Goal: Information Seeking & Learning: Learn about a topic

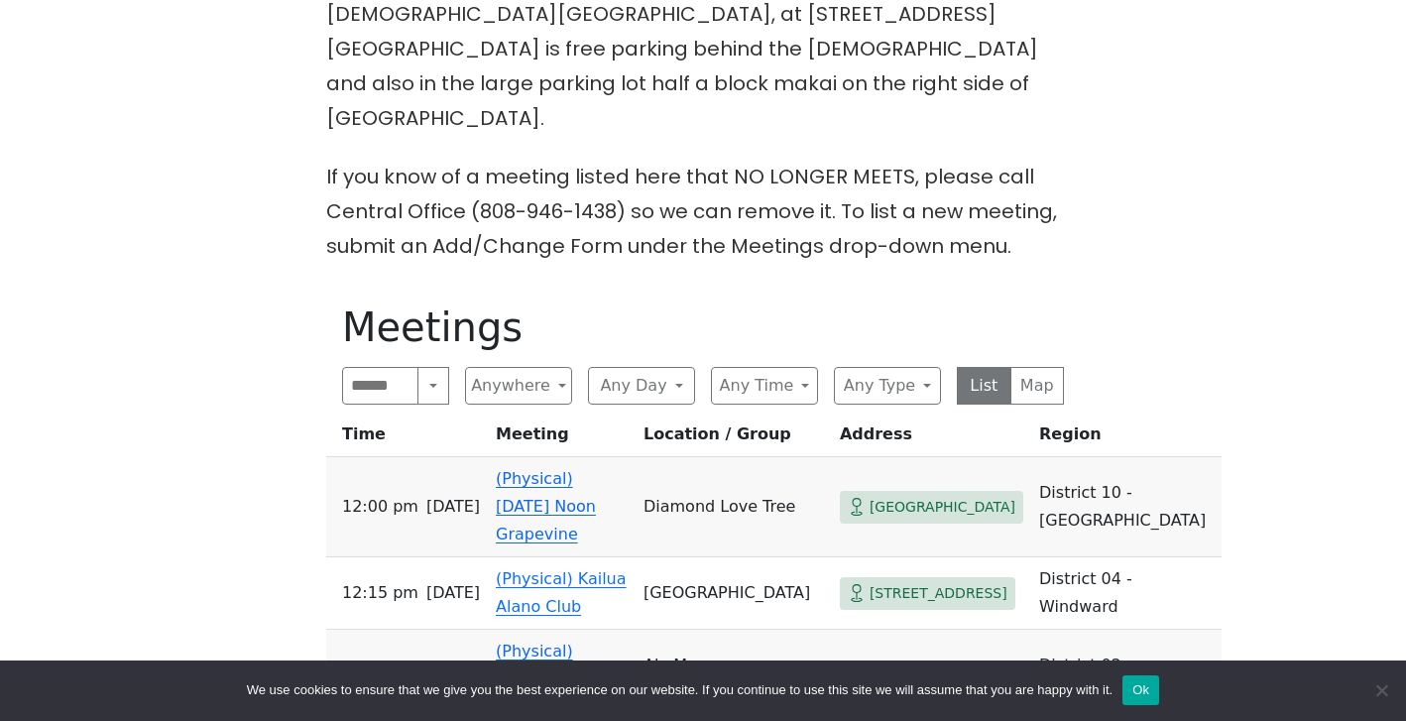
scroll to position [819, 0]
click at [568, 366] on button "Anywhere" at bounding box center [518, 385] width 107 height 38
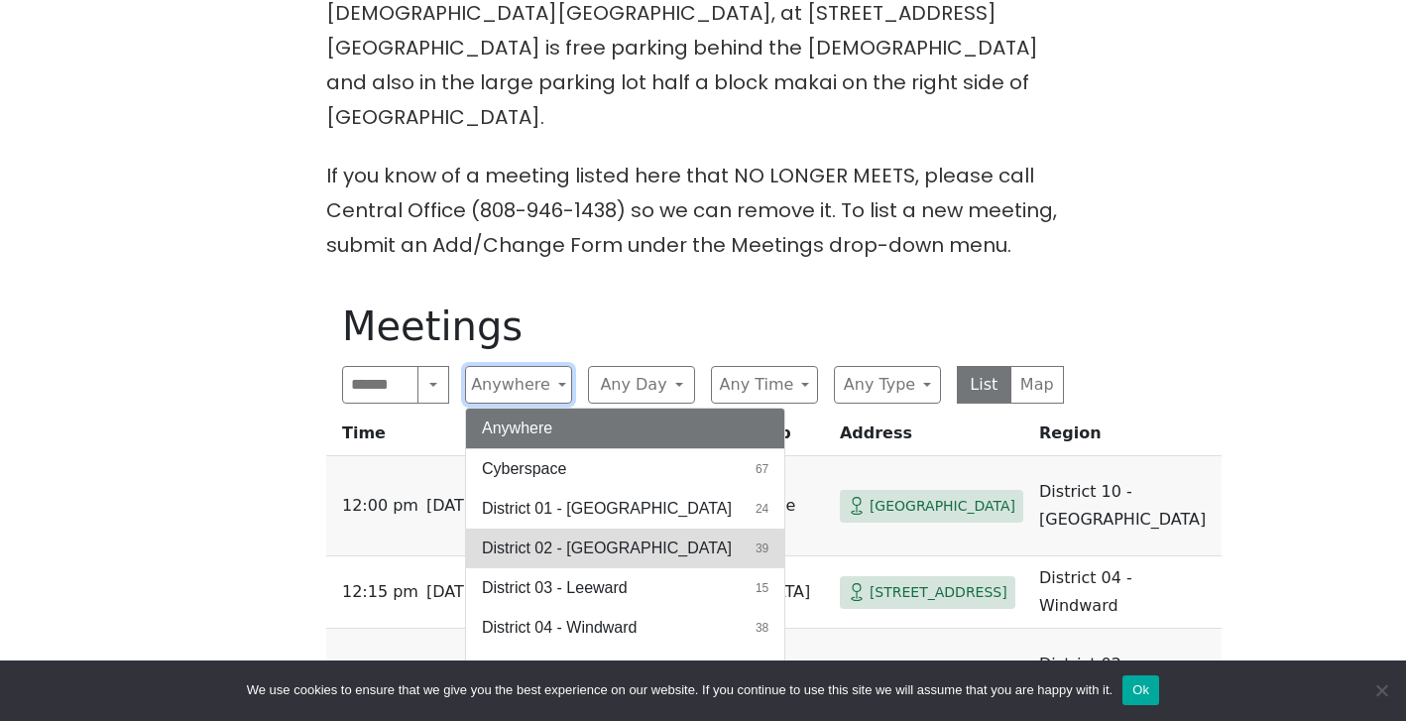
scroll to position [39, 0]
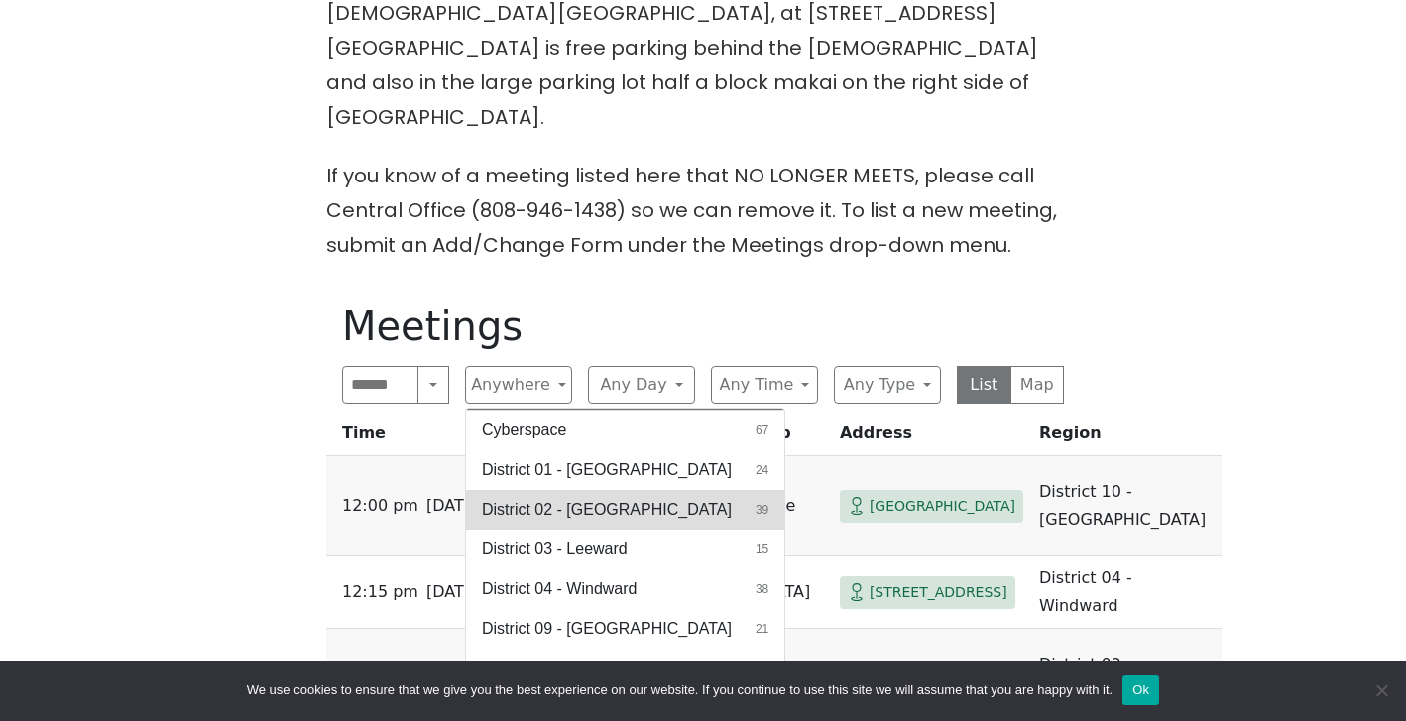
click at [616, 498] on span "District 02 - [GEOGRAPHIC_DATA]" at bounding box center [607, 510] width 250 height 24
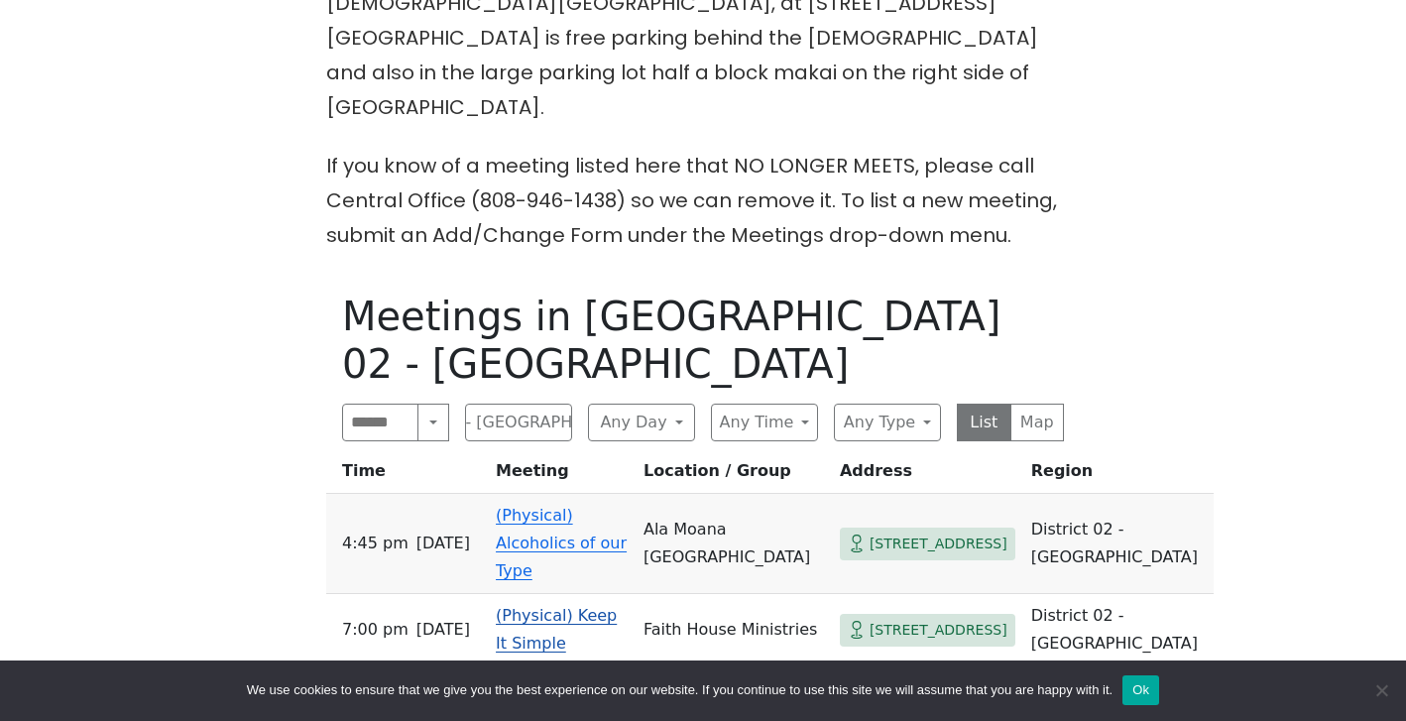
scroll to position [835, 0]
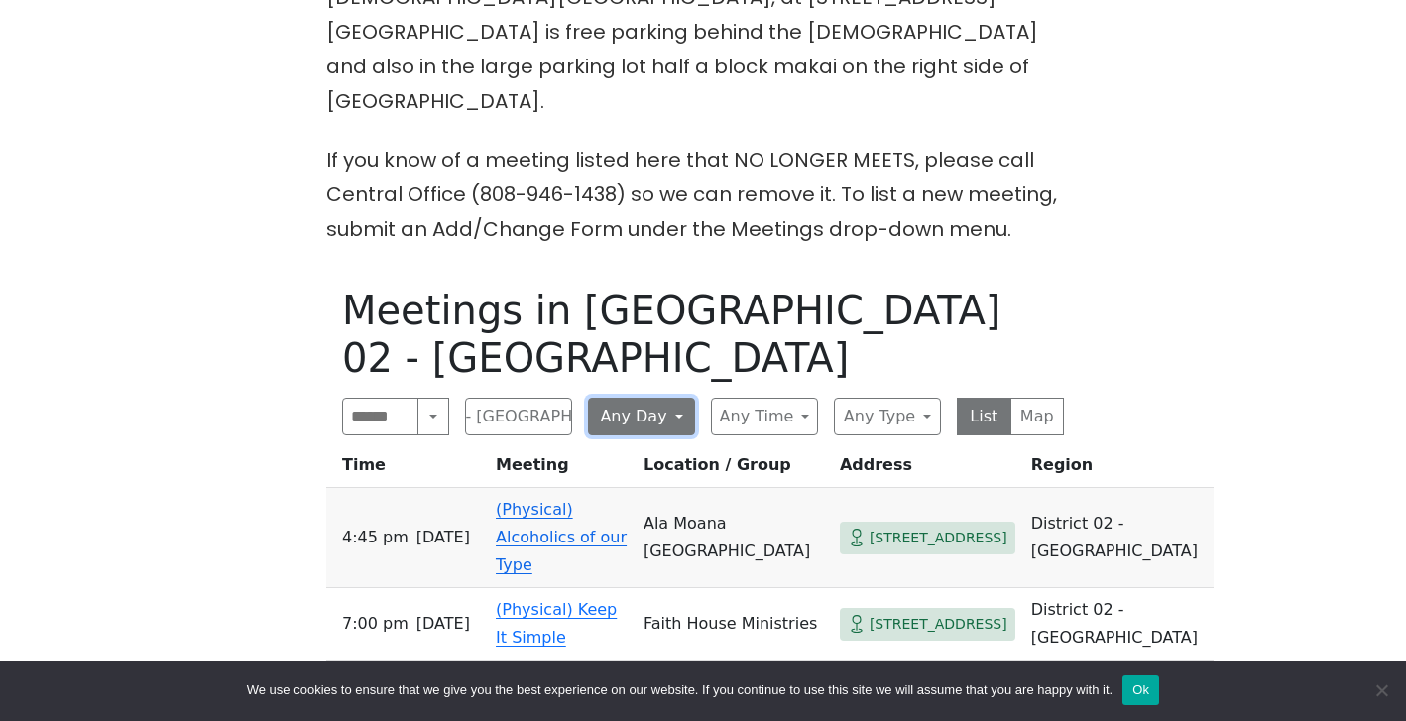
click at [673, 398] on button "Any Day" at bounding box center [641, 417] width 107 height 38
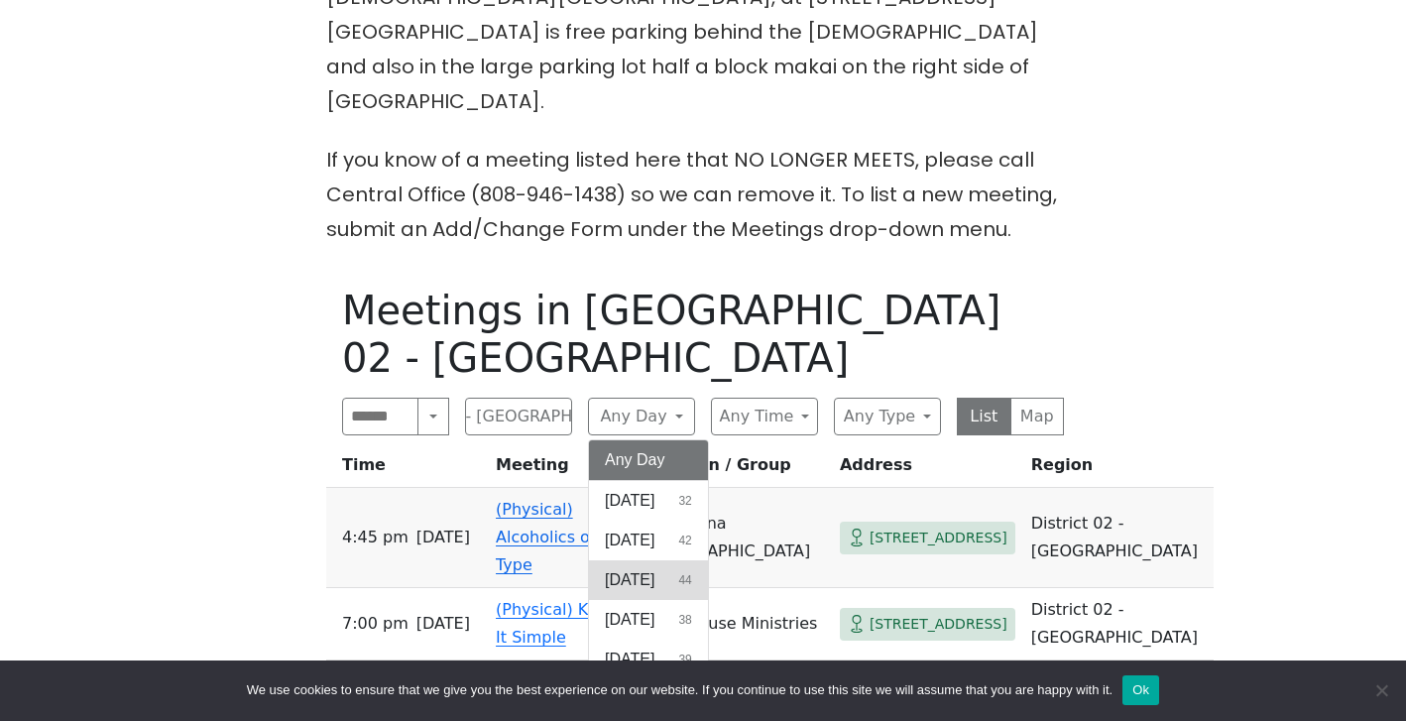
click at [688, 560] on button "Tuesday 44" at bounding box center [648, 580] width 119 height 40
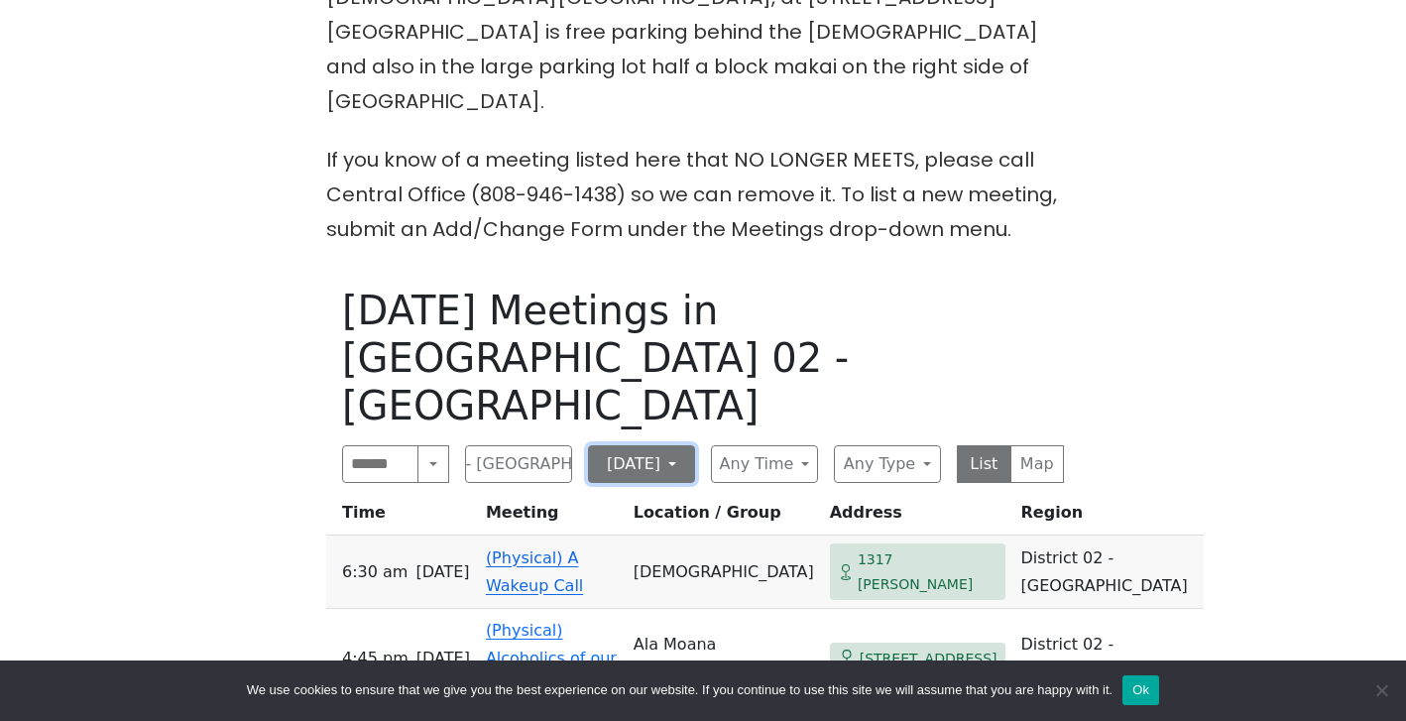
click at [675, 445] on button "[DATE]" at bounding box center [641, 464] width 107 height 38
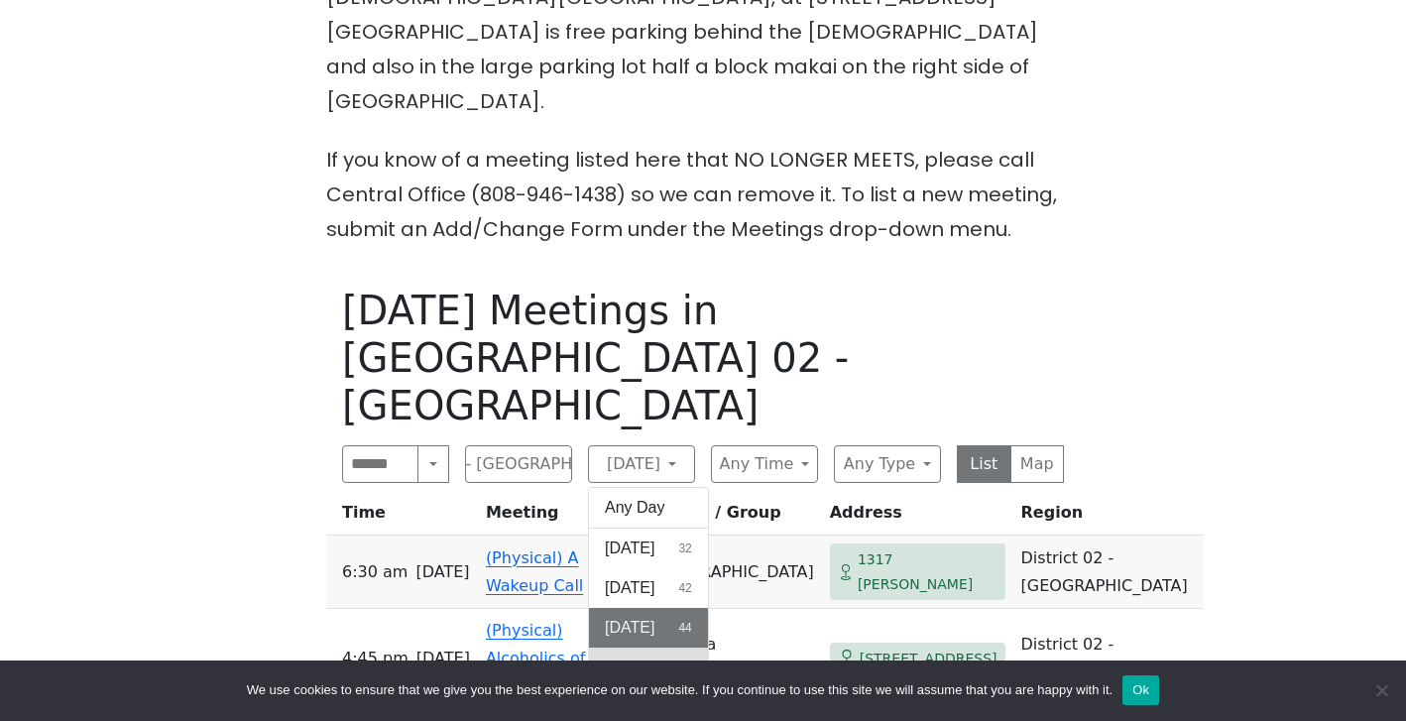
click at [654, 655] on span "[DATE]" at bounding box center [630, 667] width 50 height 24
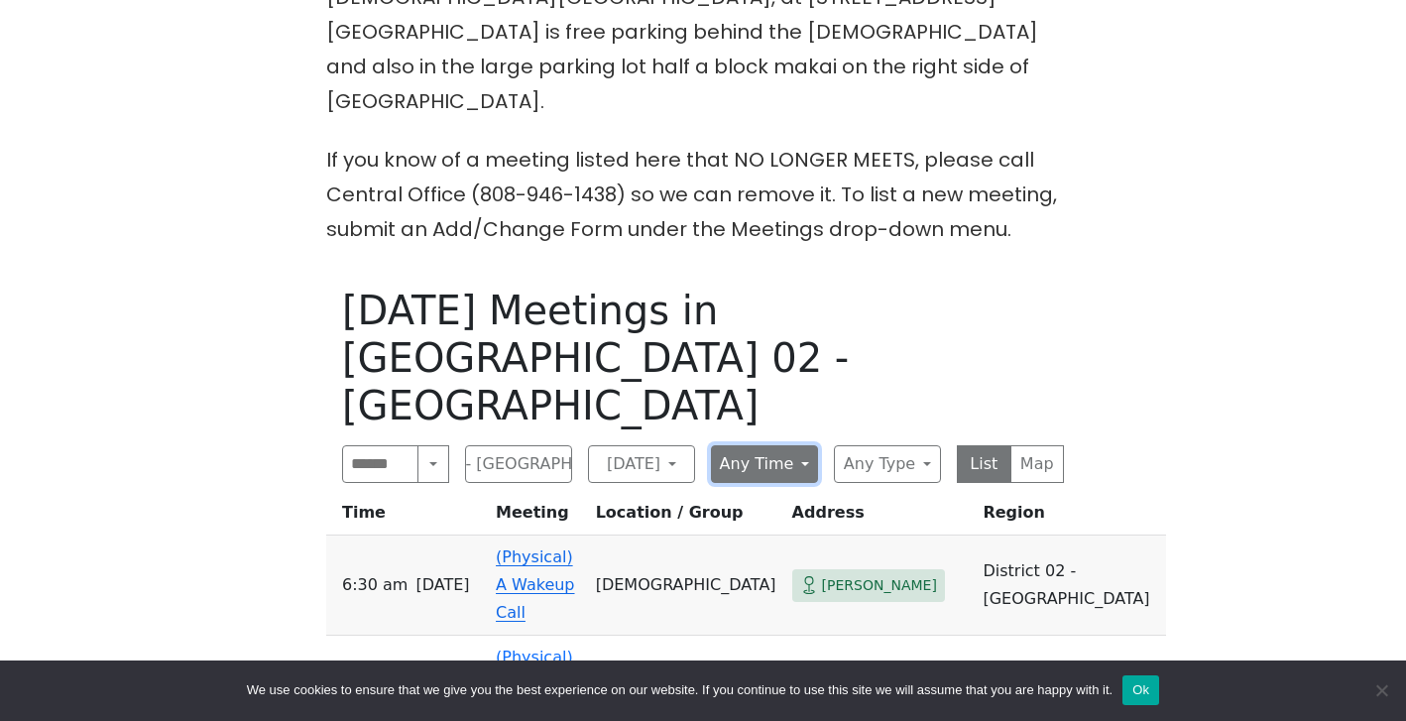
click at [776, 445] on button "Any Time" at bounding box center [764, 464] width 107 height 38
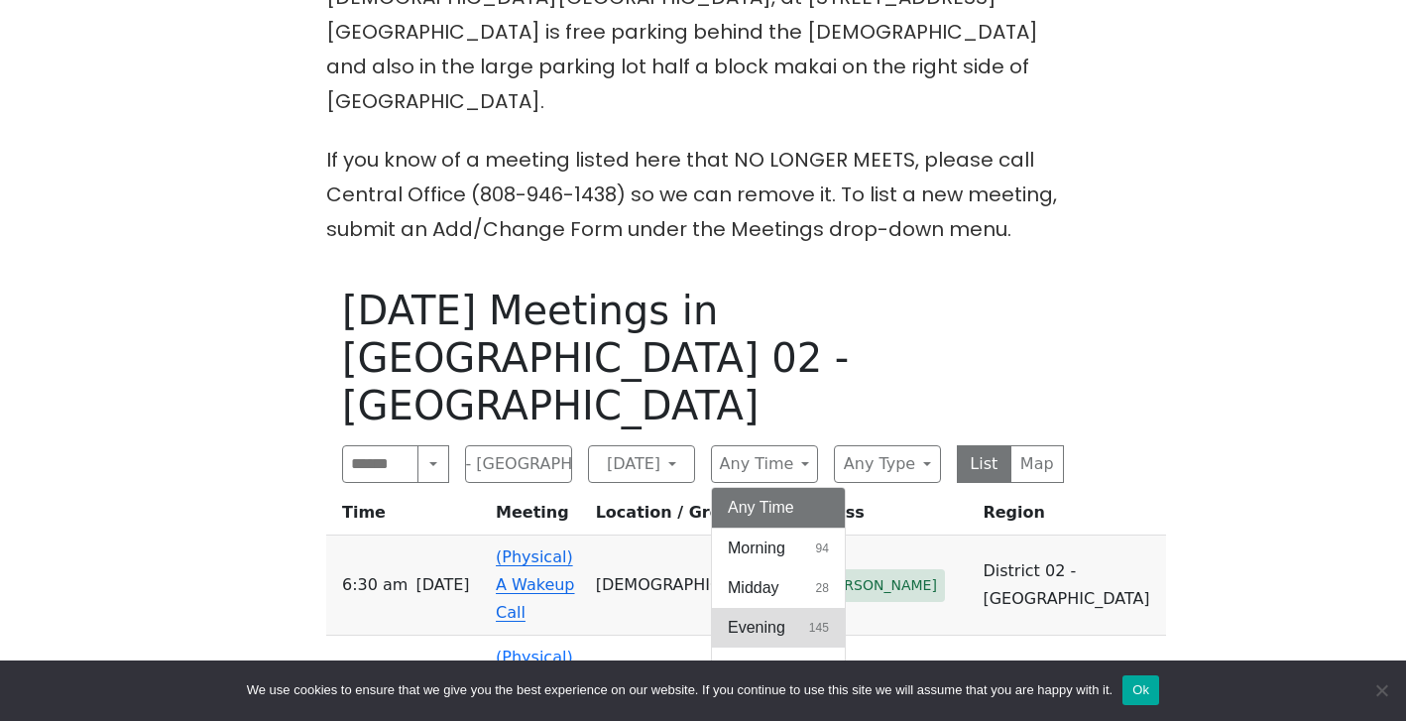
click at [781, 616] on span "Evening" at bounding box center [756, 628] width 57 height 24
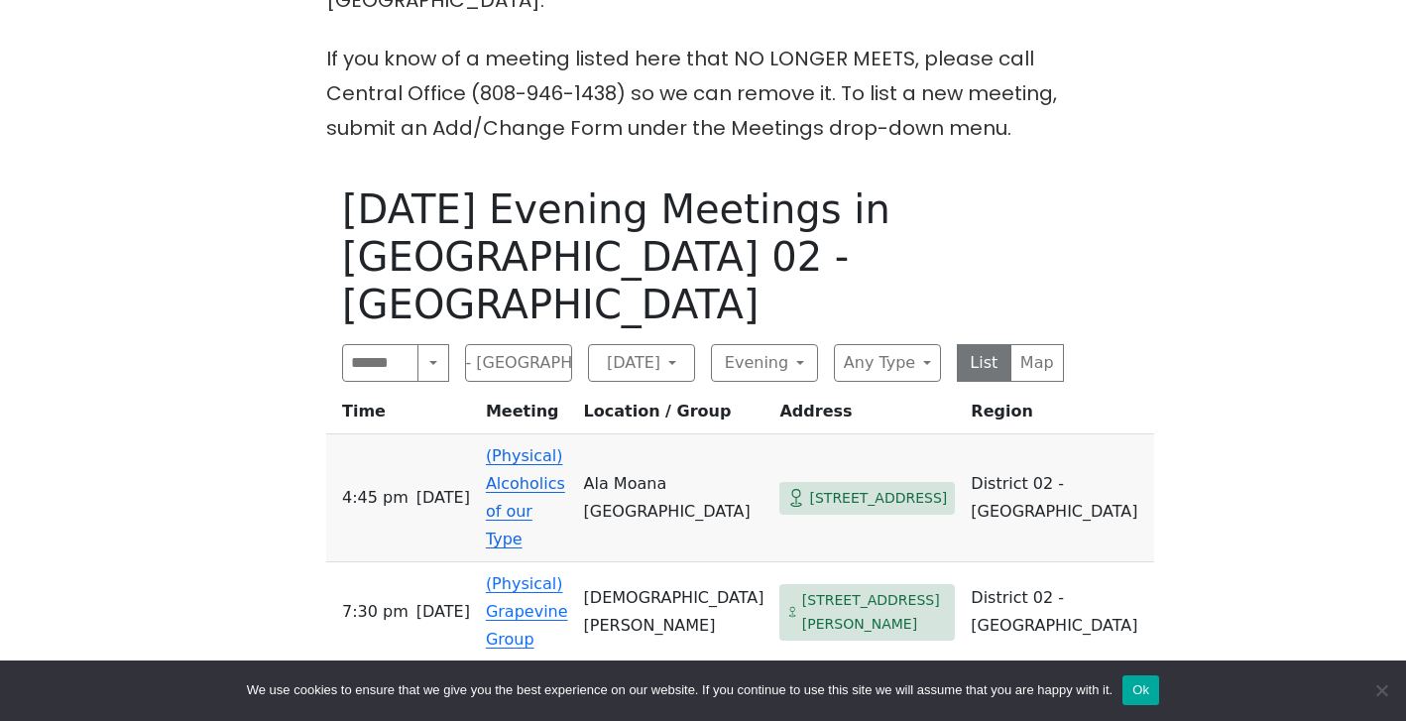
scroll to position [942, 0]
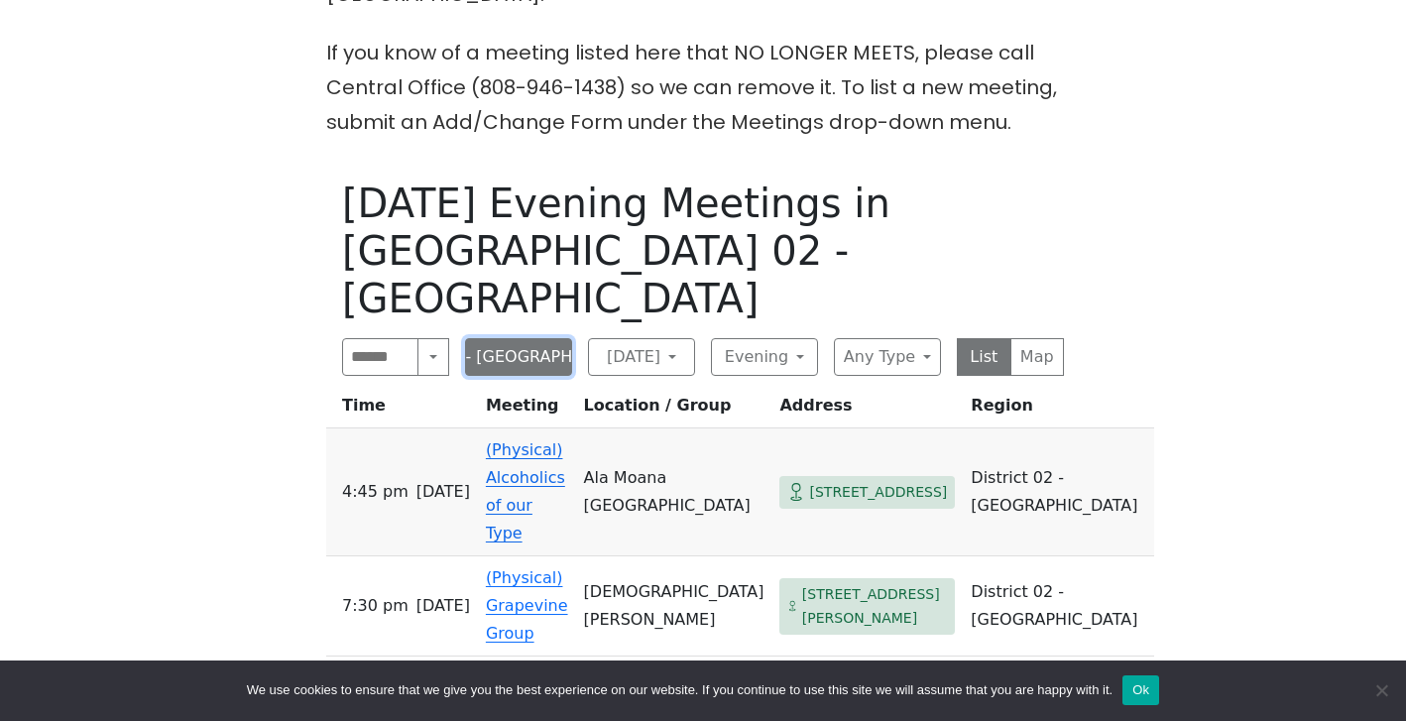
click at [550, 338] on button "District 02 - [GEOGRAPHIC_DATA]" at bounding box center [518, 357] width 107 height 38
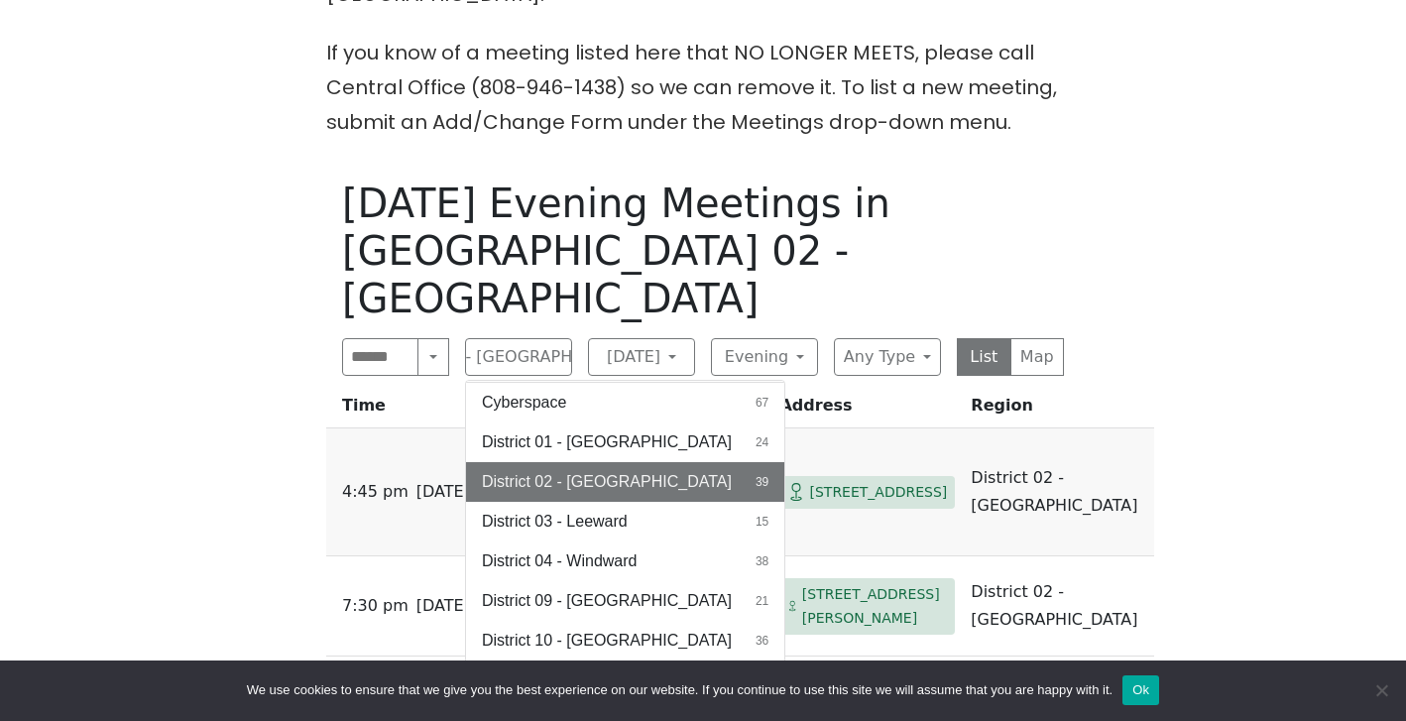
click at [653, 700] on button "Honolulu 1" at bounding box center [625, 720] width 318 height 40
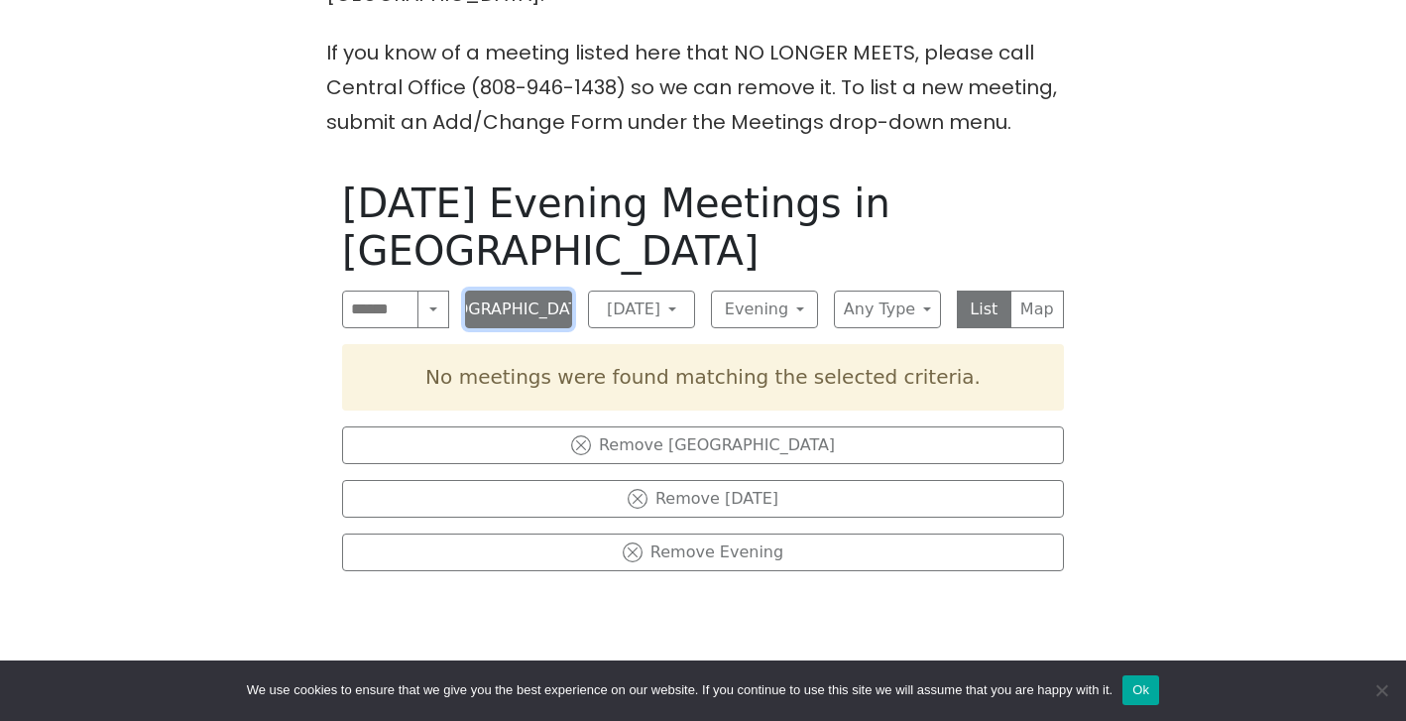
click at [533, 290] on button "[GEOGRAPHIC_DATA]" at bounding box center [518, 309] width 107 height 38
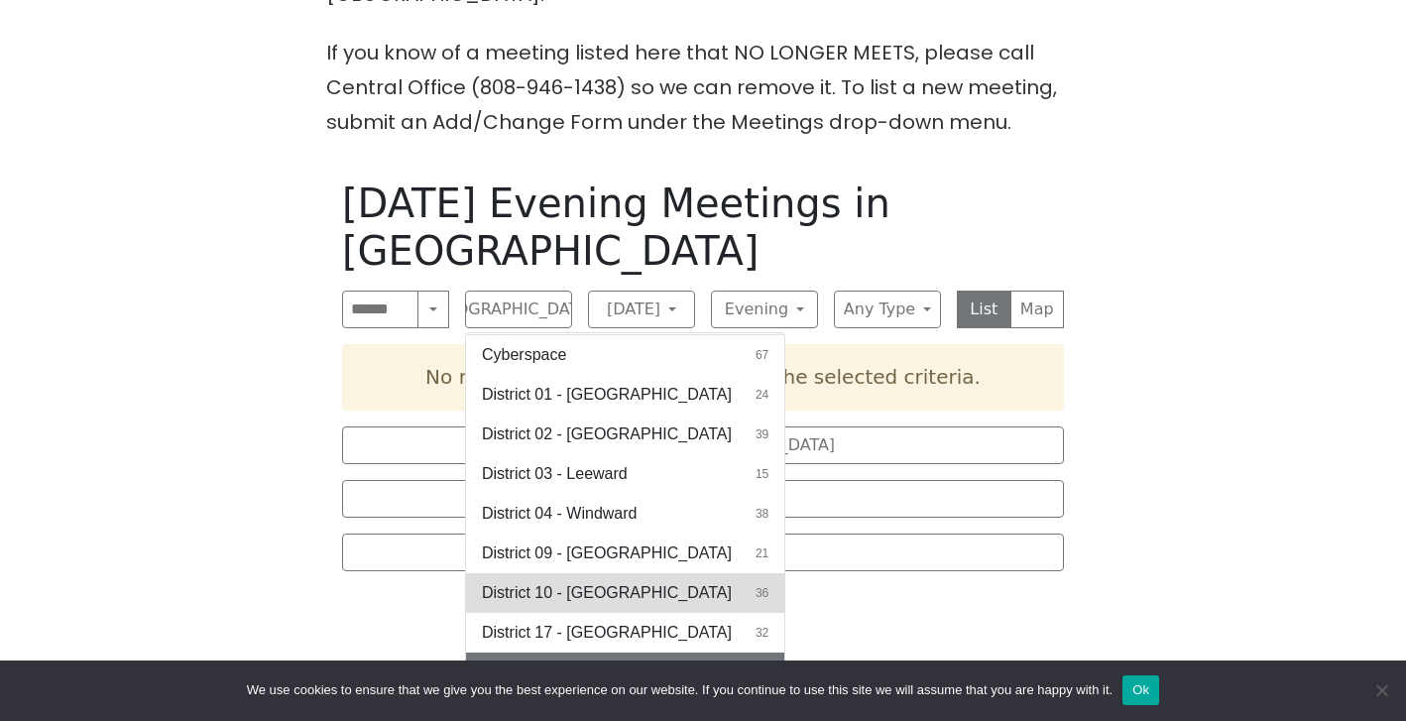
click at [656, 573] on button "District 10 - Waikiki 36" at bounding box center [625, 593] width 318 height 40
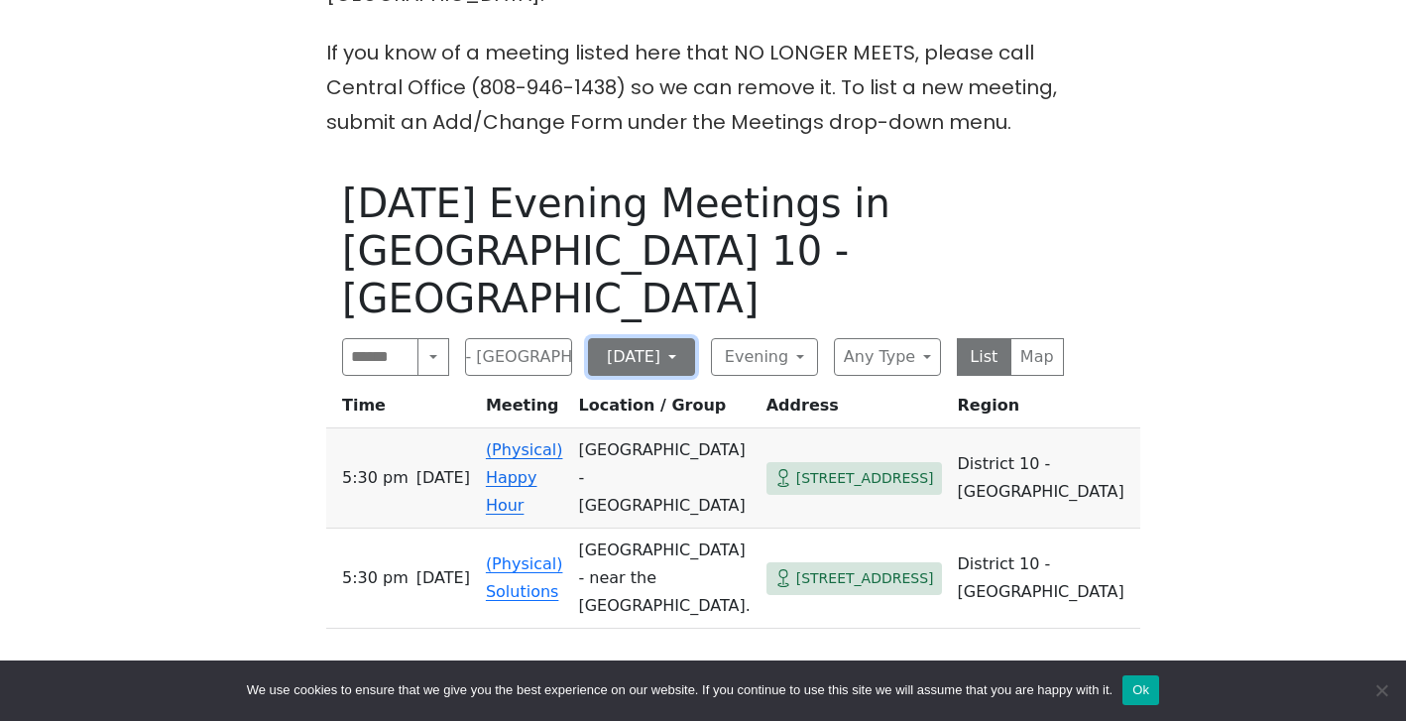
click at [673, 338] on button "[DATE]" at bounding box center [641, 357] width 107 height 38
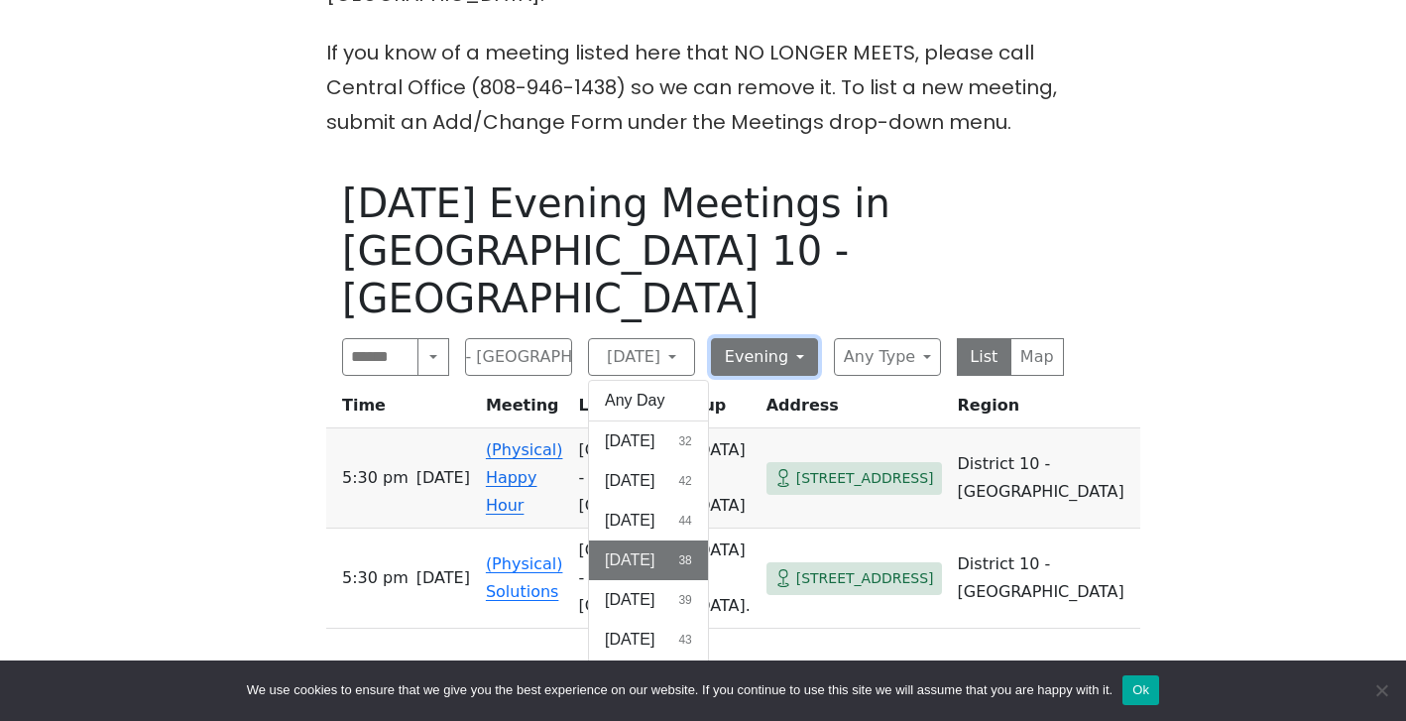
click at [742, 338] on button "Evening" at bounding box center [764, 357] width 107 height 38
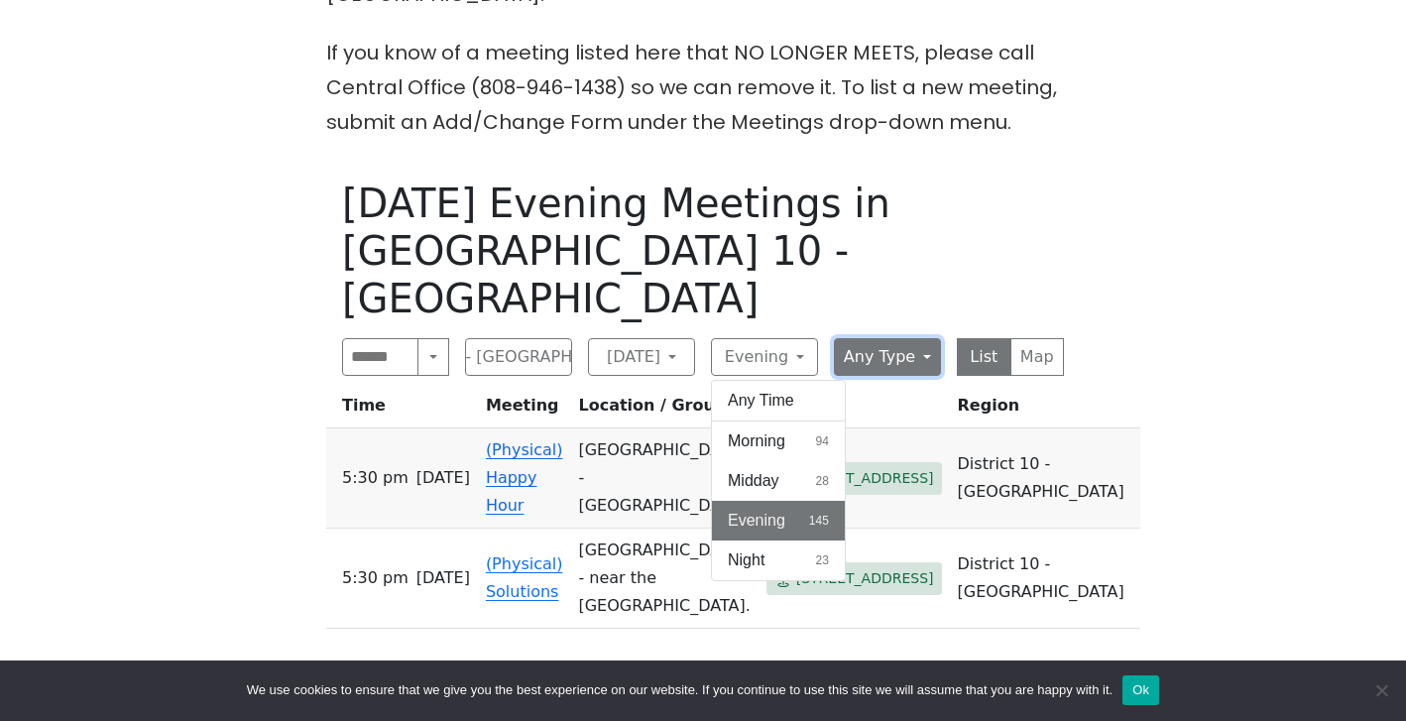
click at [858, 338] on button "Any Type" at bounding box center [887, 357] width 107 height 38
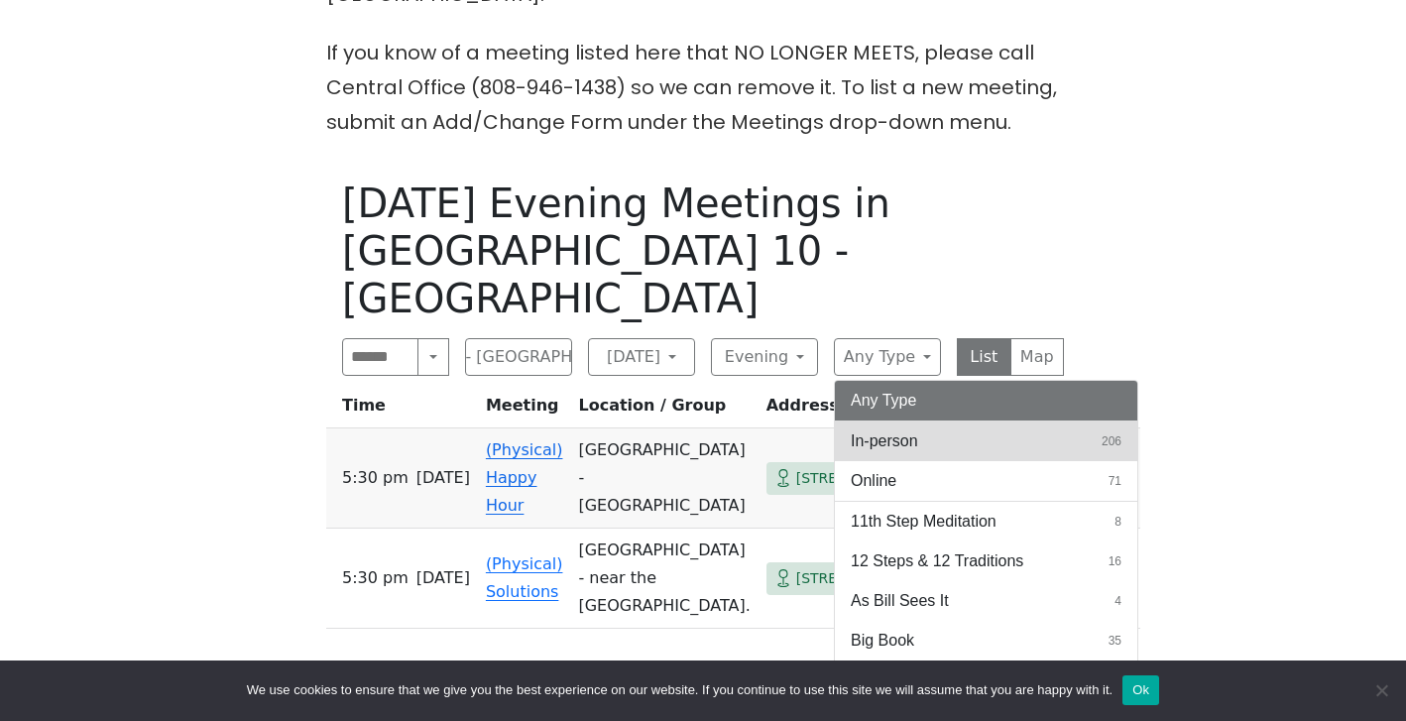
click at [904, 429] on span "In-person" at bounding box center [884, 441] width 67 height 24
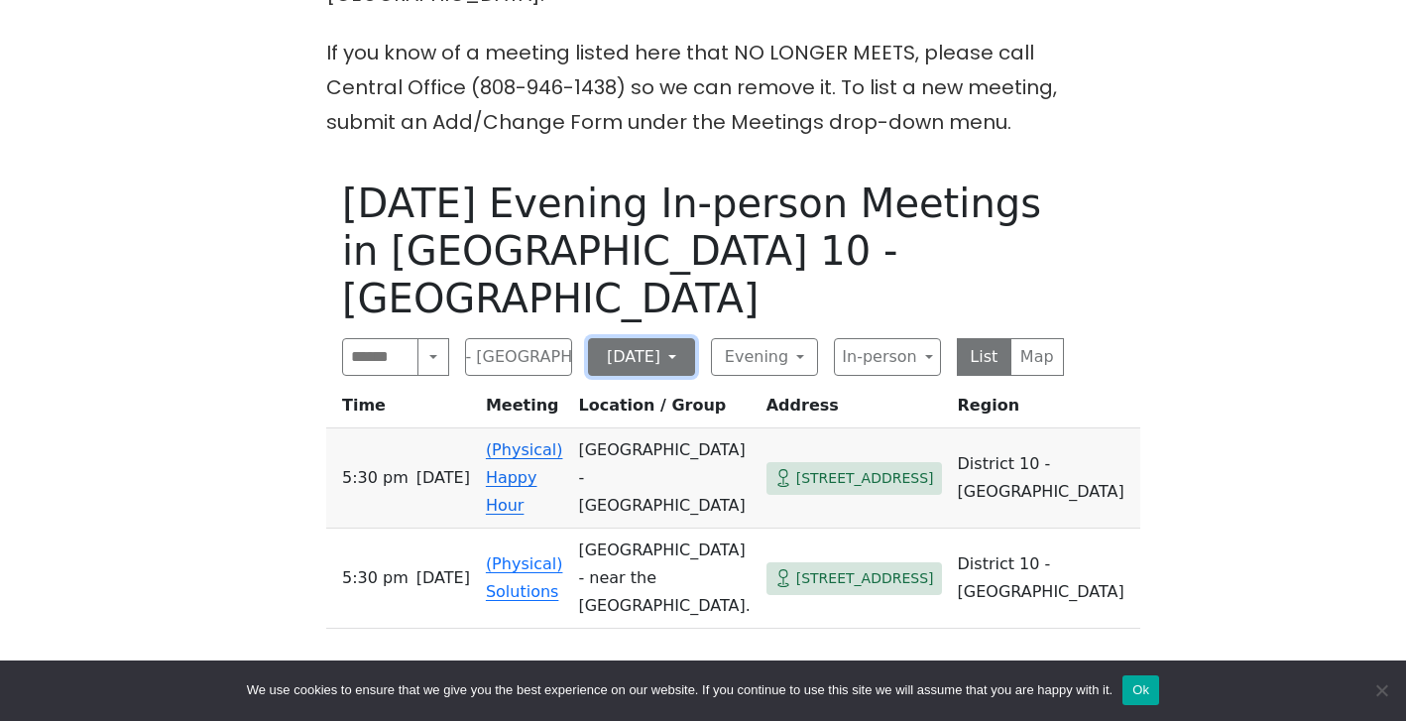
click at [680, 338] on button "[DATE]" at bounding box center [641, 357] width 107 height 38
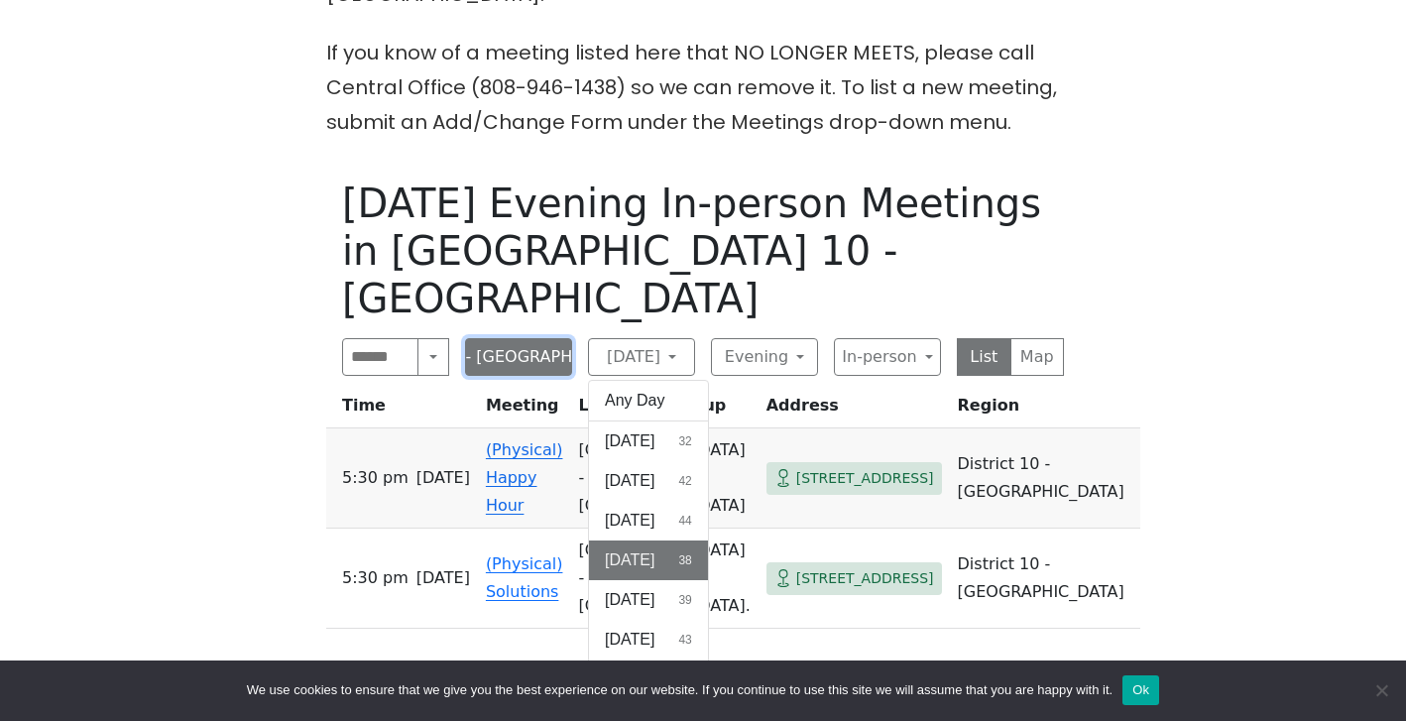
click at [537, 338] on button "District 10 - [GEOGRAPHIC_DATA]" at bounding box center [518, 357] width 107 height 38
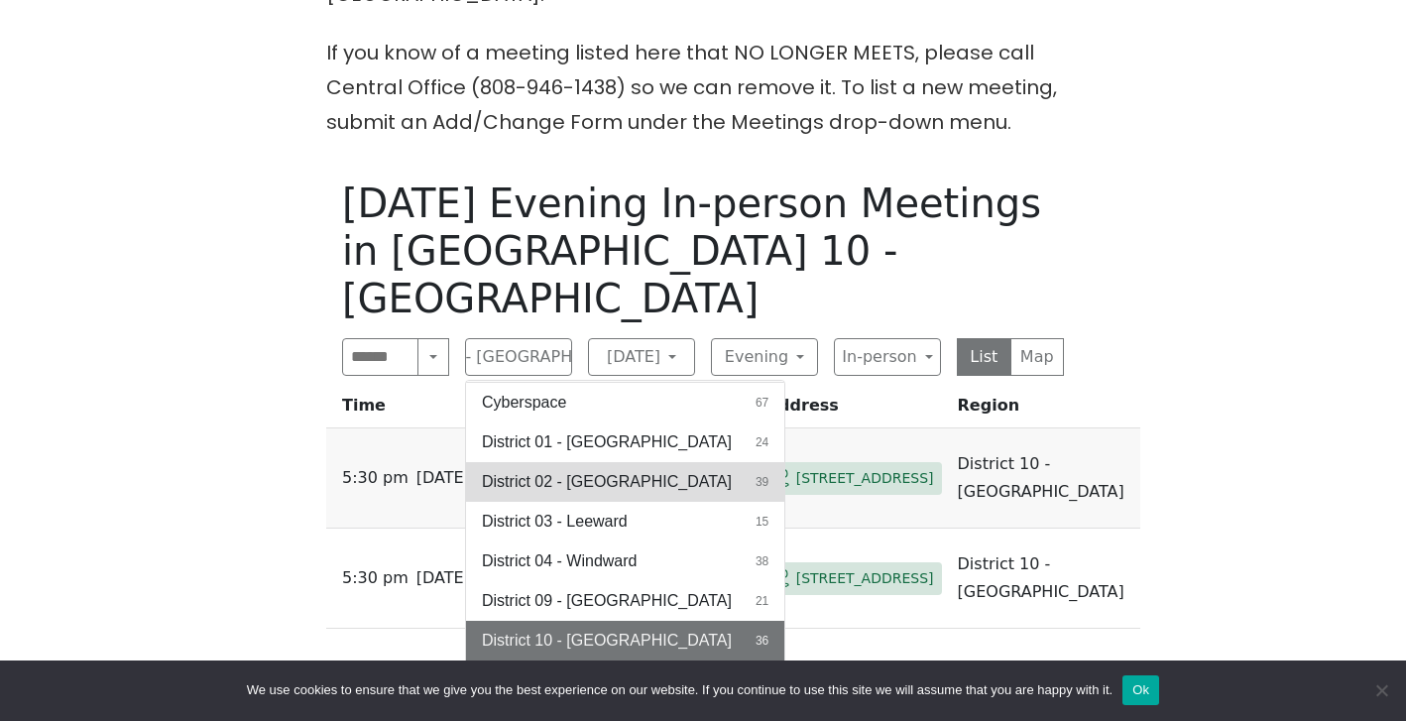
click at [639, 462] on button "District 02 - [GEOGRAPHIC_DATA] 39" at bounding box center [625, 482] width 318 height 40
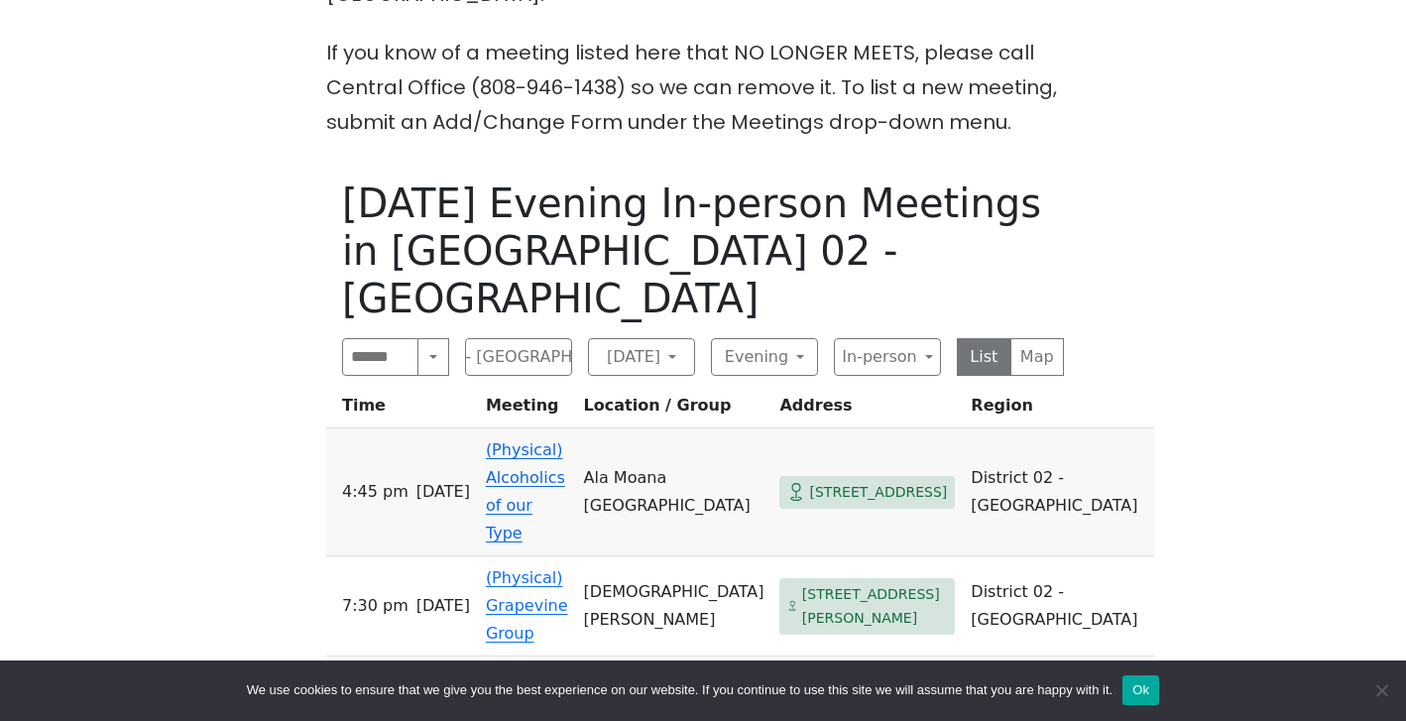
click at [557, 440] on link "(Physical) Alcoholics of our Type" at bounding box center [525, 491] width 79 height 102
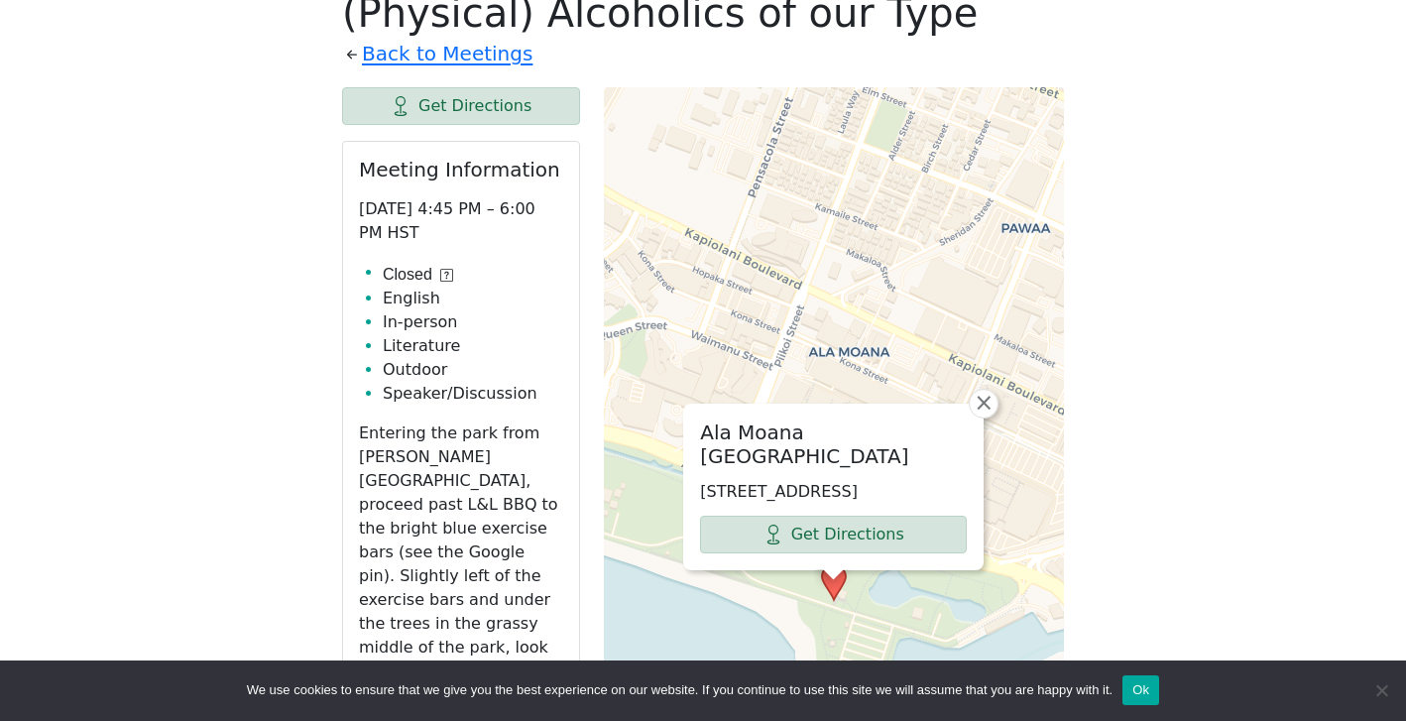
scroll to position [1138, 0]
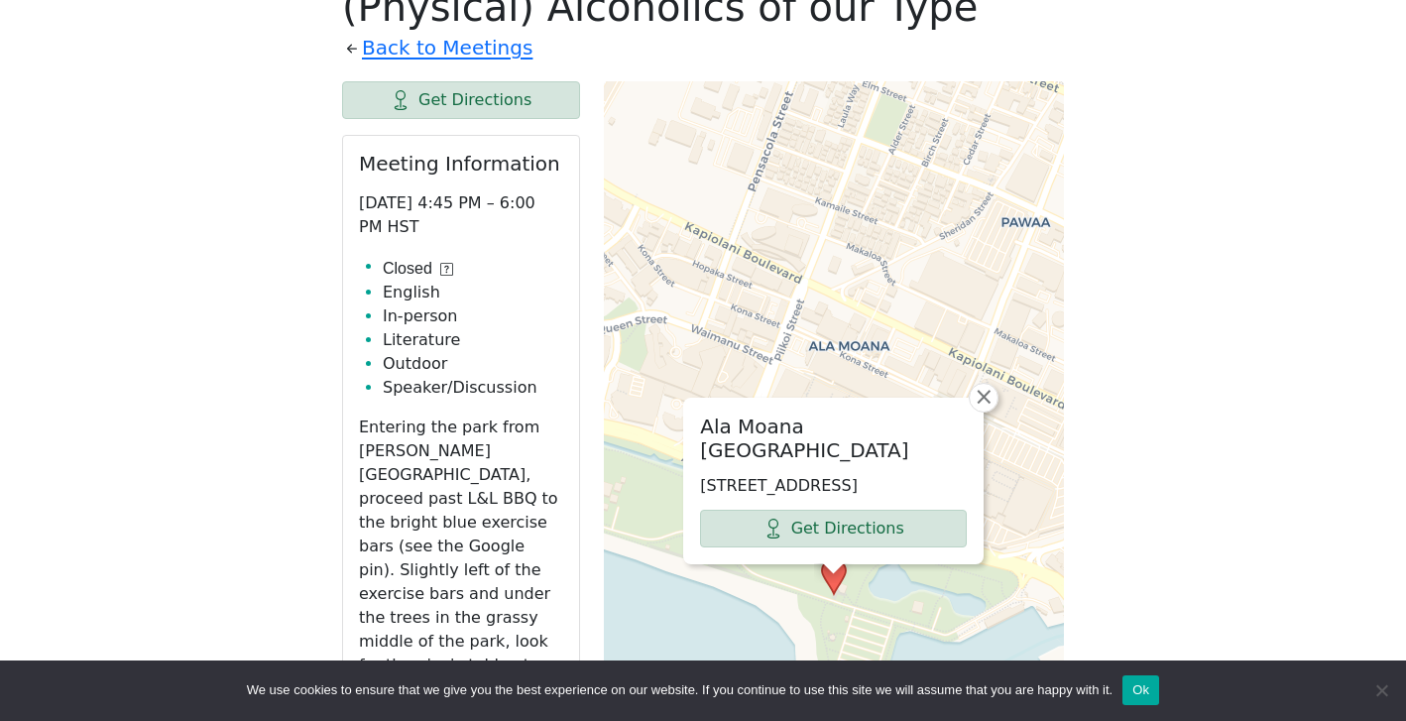
click at [445, 263] on icon at bounding box center [446, 269] width 13 height 13
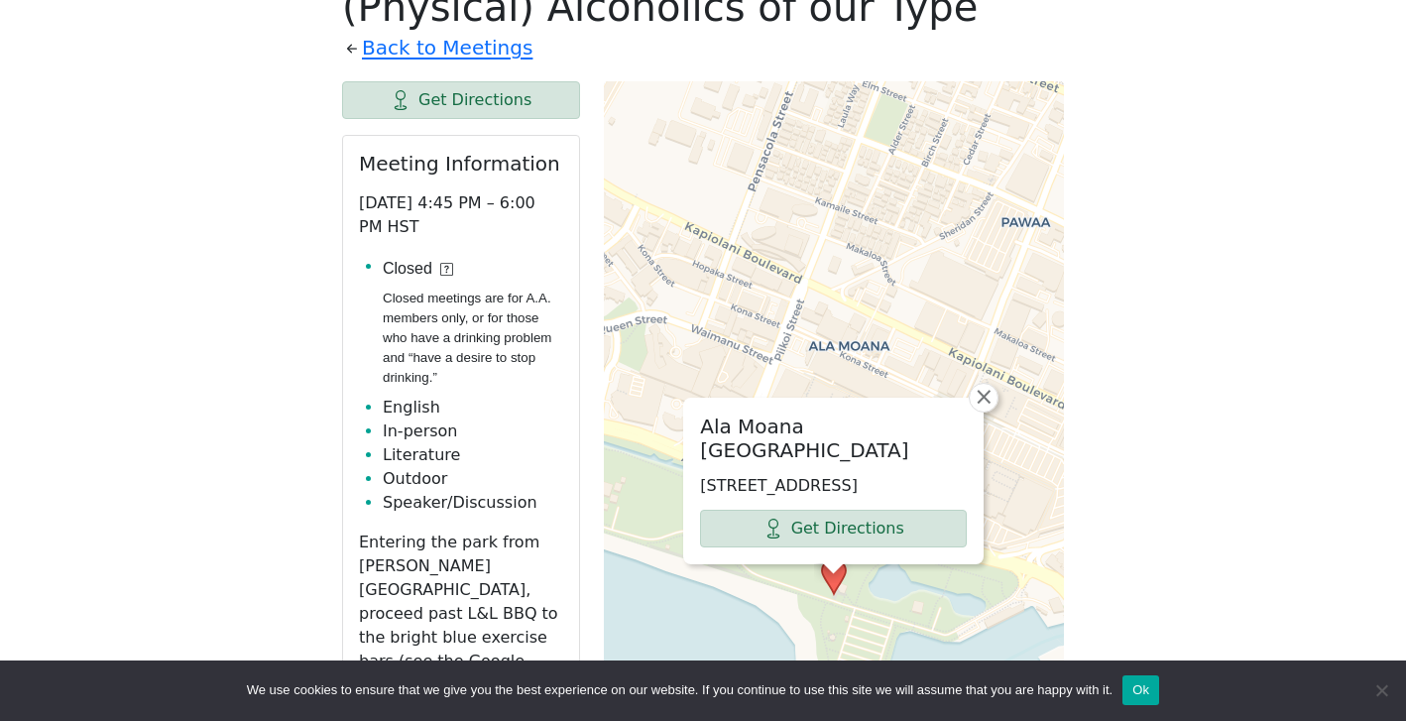
click at [445, 263] on icon at bounding box center [446, 269] width 13 height 13
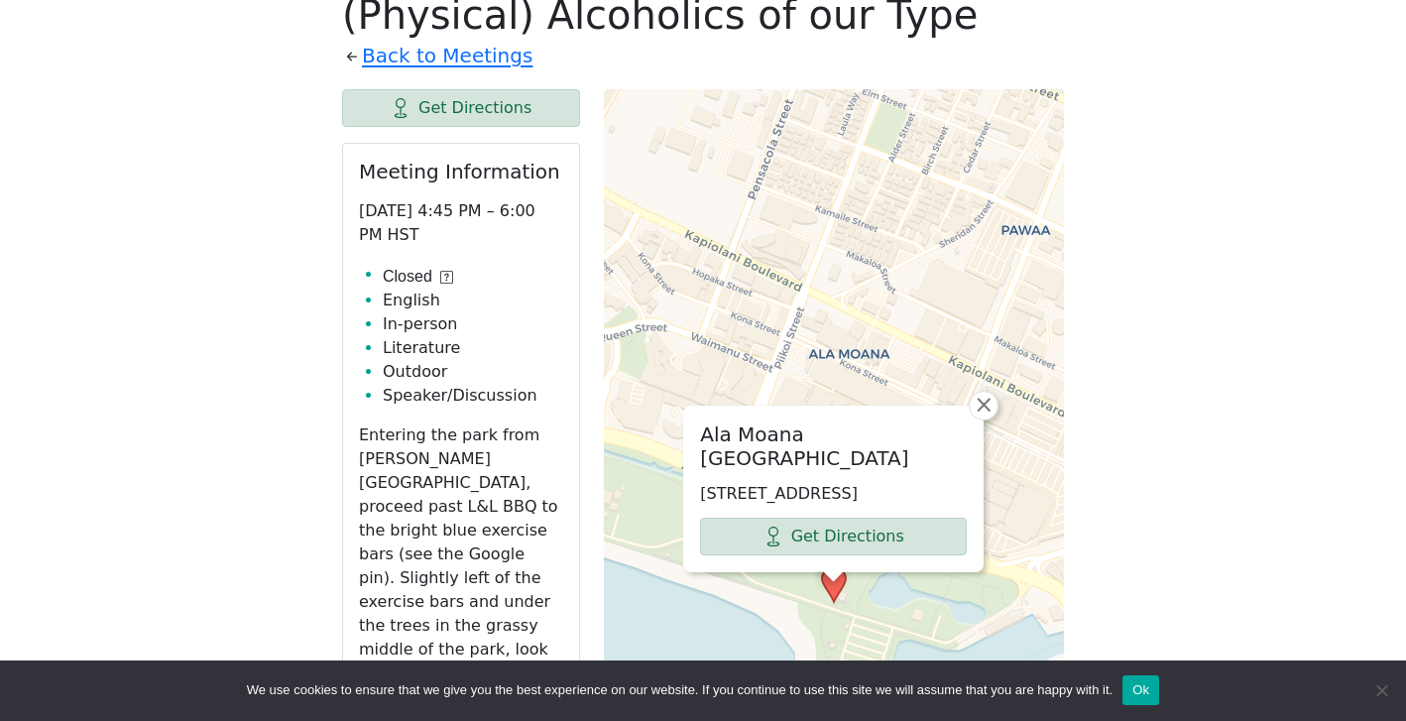
scroll to position [1075, 0]
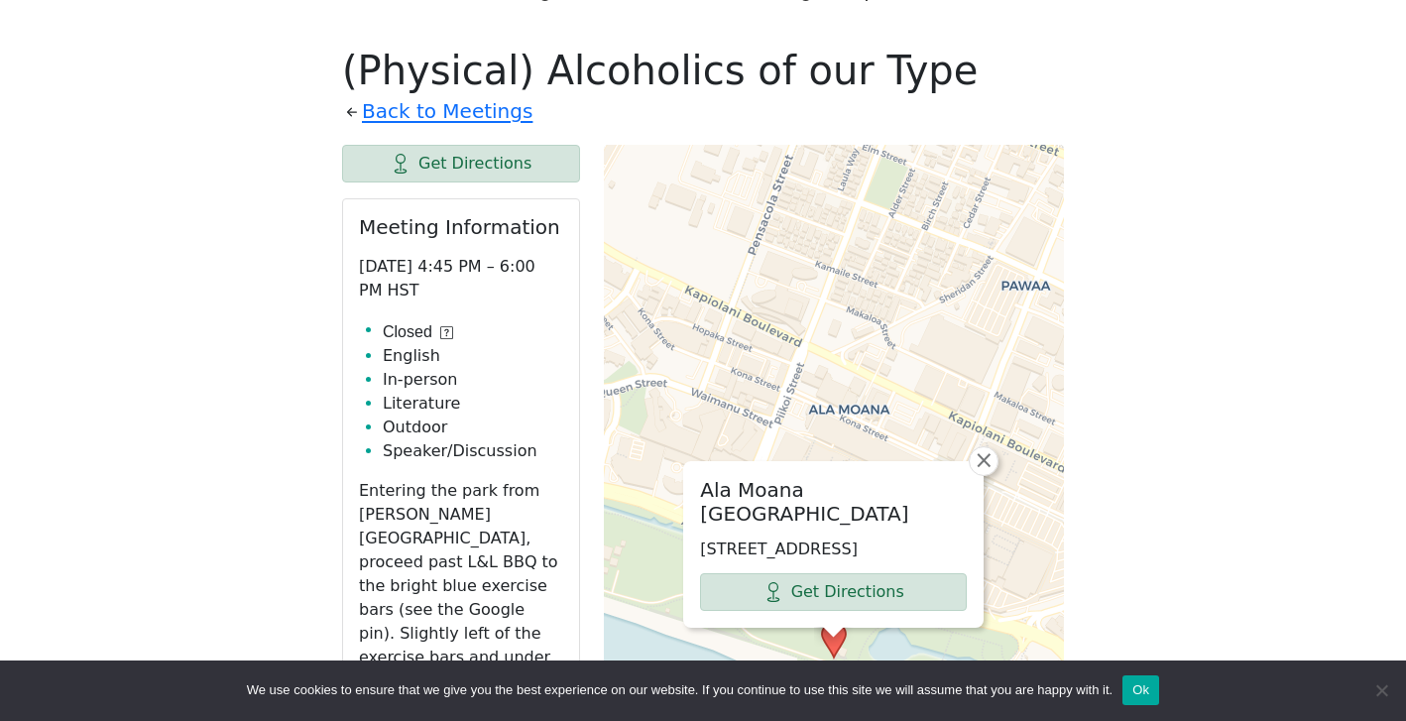
scroll to position [942, 0]
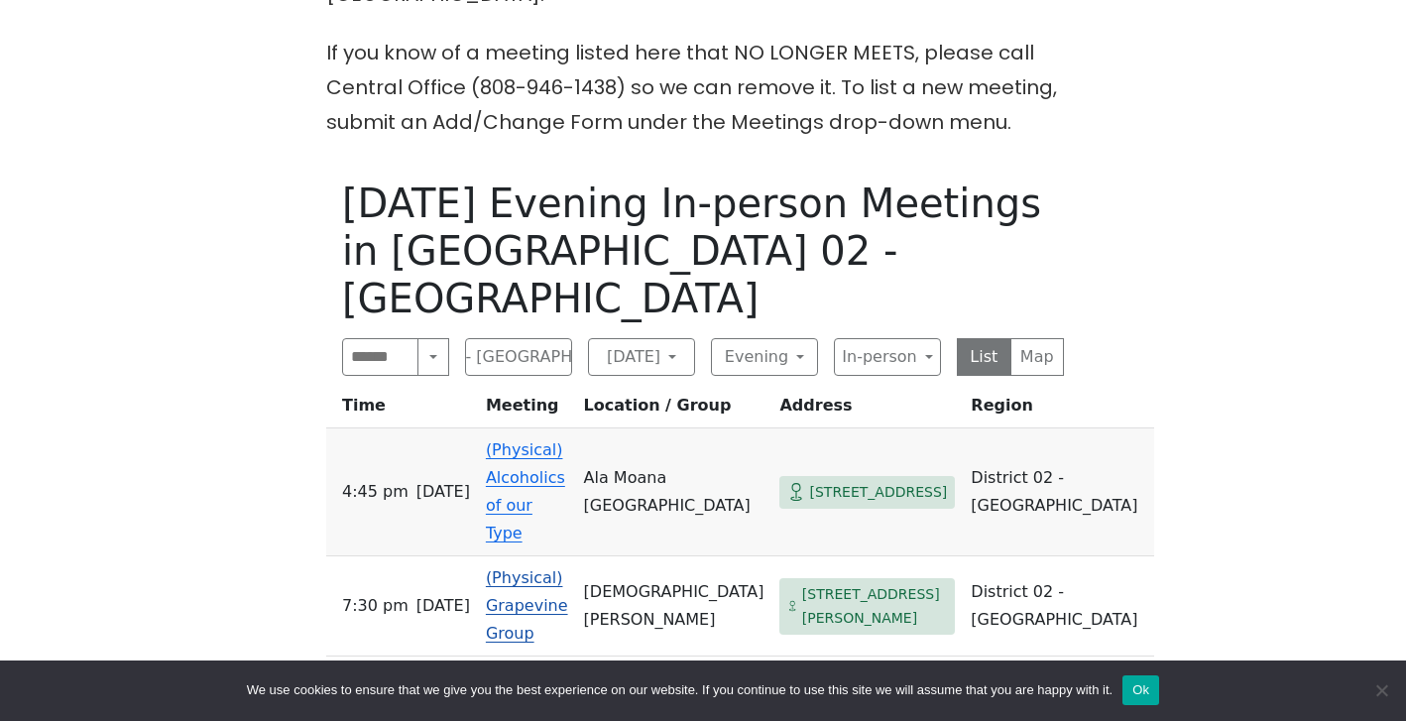
click at [568, 568] on link "(Physical) Grapevine Group" at bounding box center [527, 605] width 82 height 74
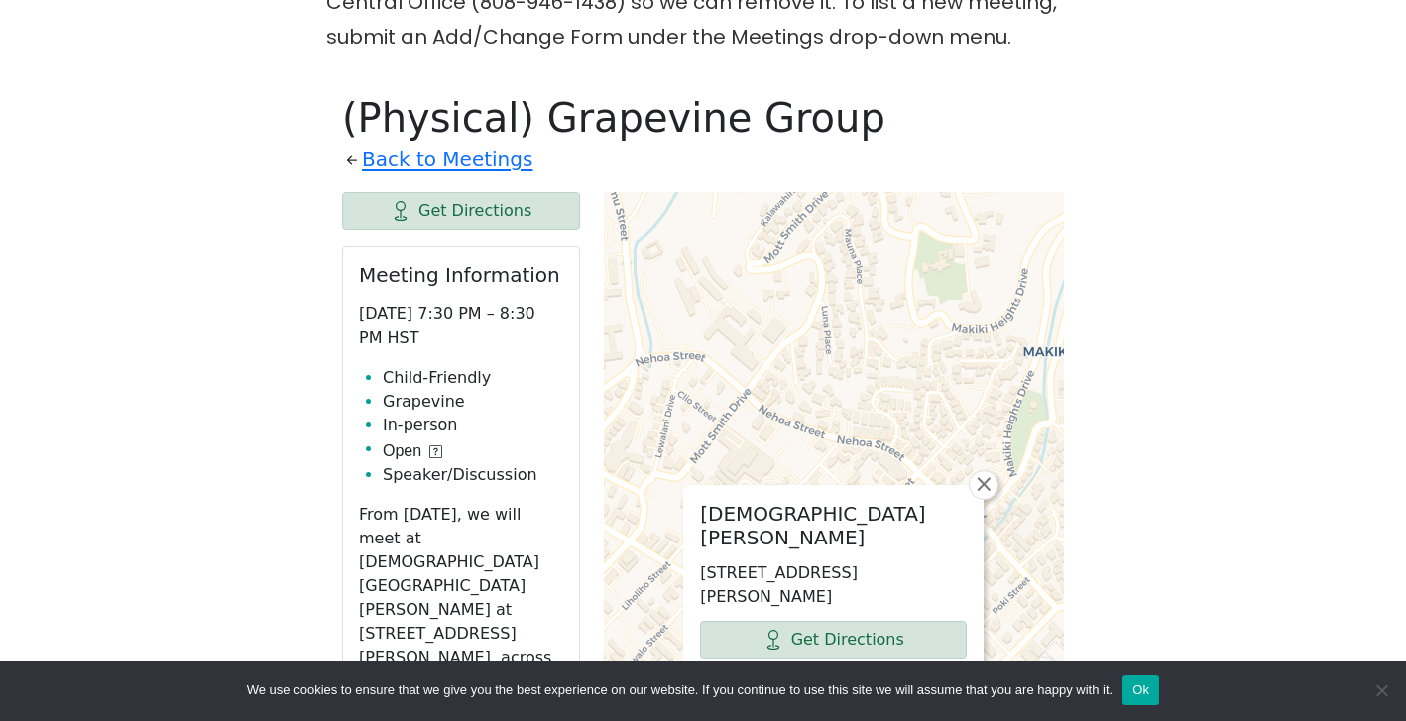
scroll to position [757, 0]
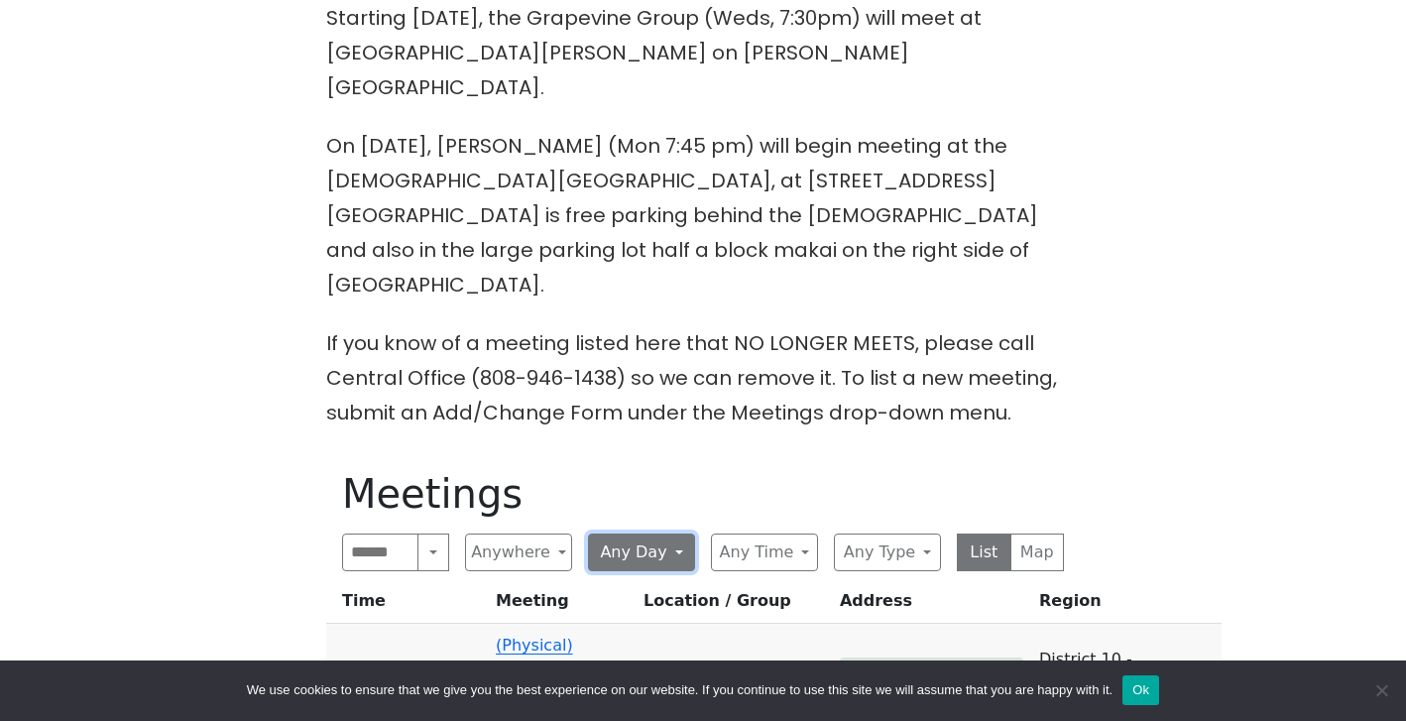
click at [617, 533] on button "Any Day" at bounding box center [641, 552] width 107 height 38
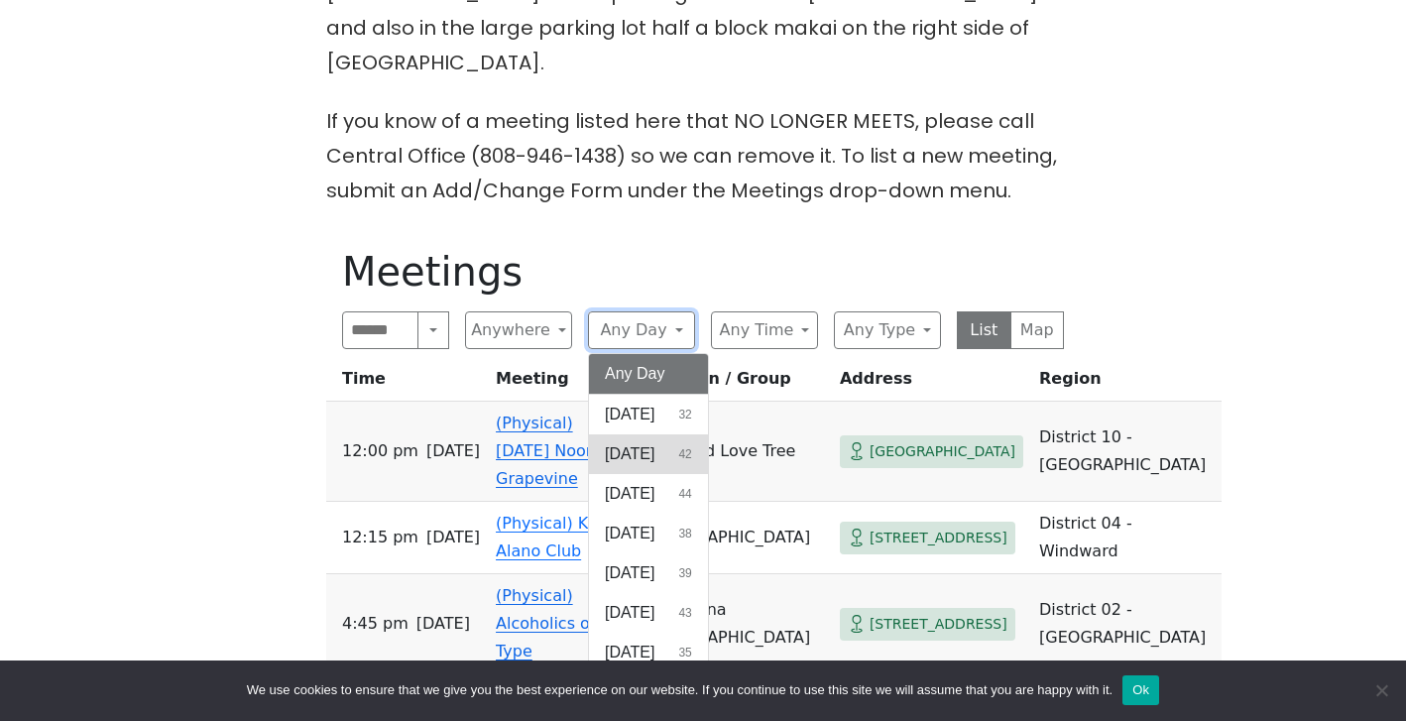
scroll to position [877, 0]
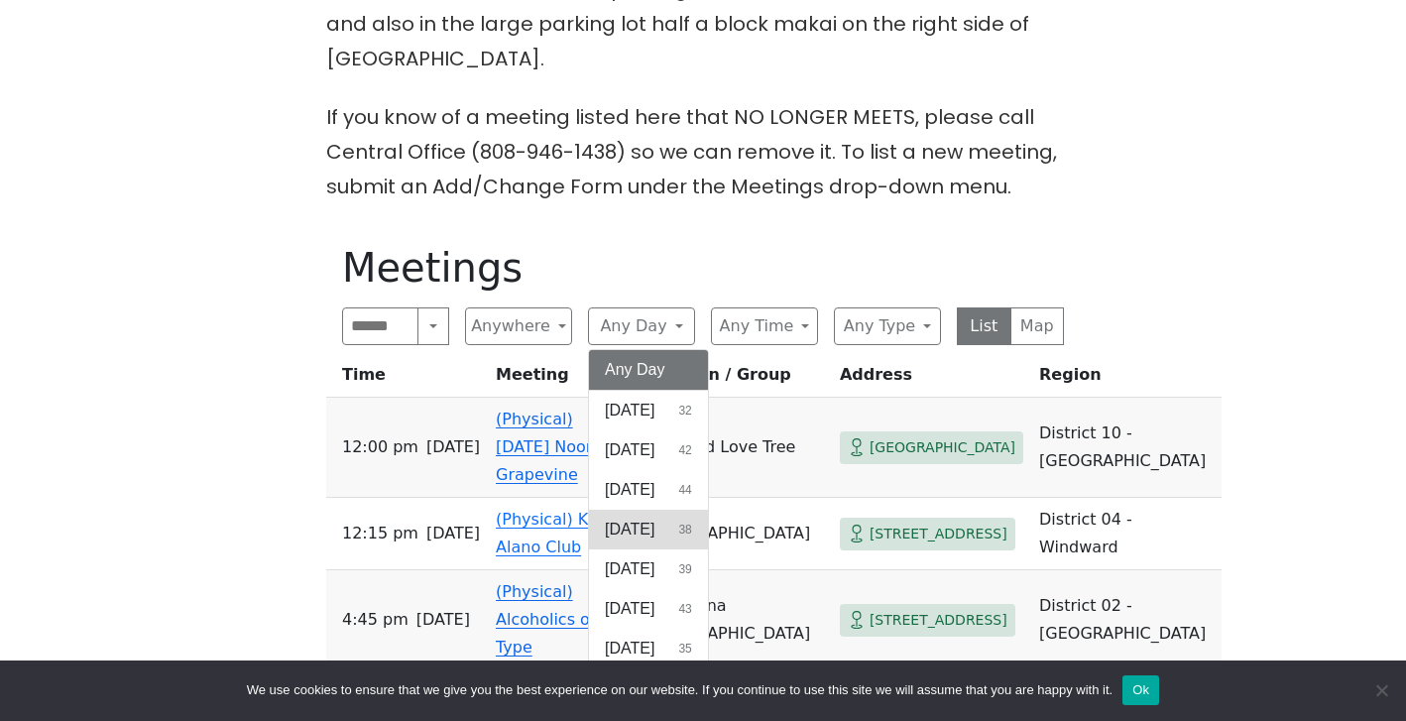
click at [654, 517] on span "[DATE]" at bounding box center [630, 529] width 50 height 24
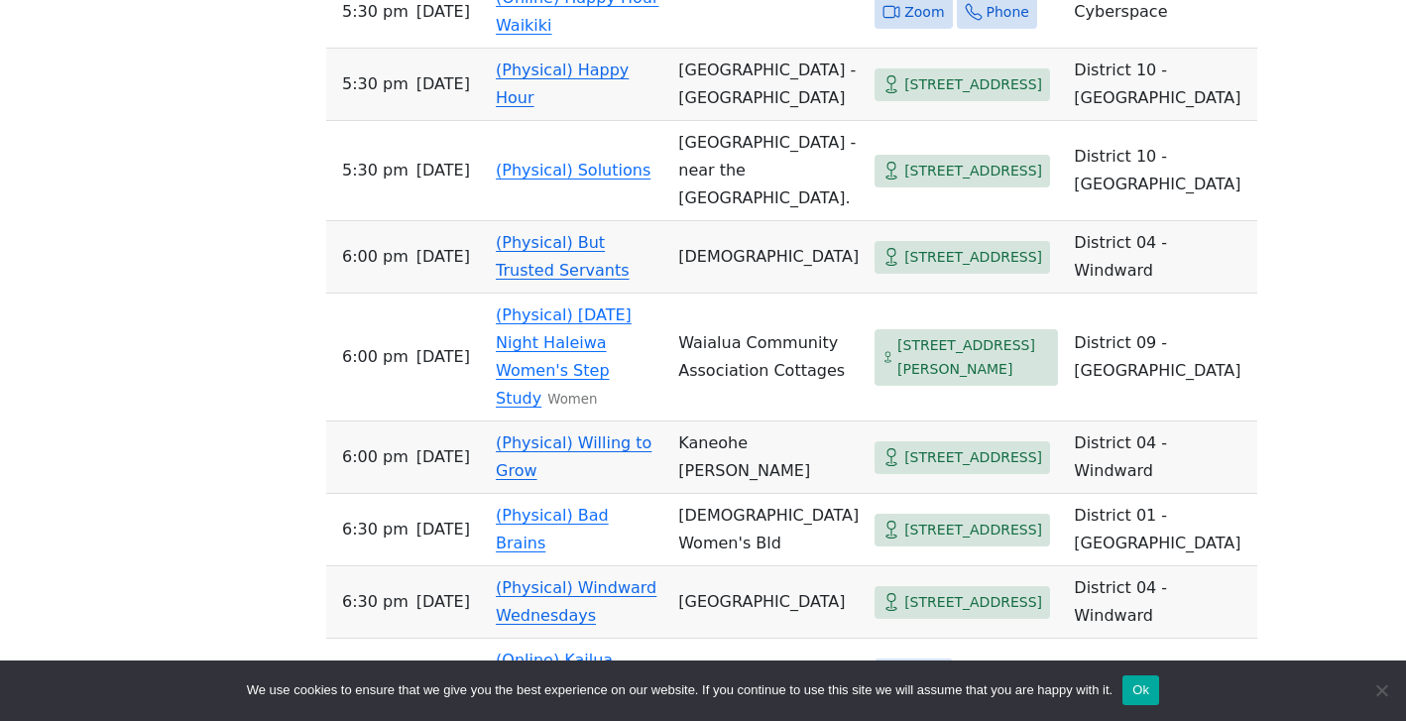
scroll to position [2709, 0]
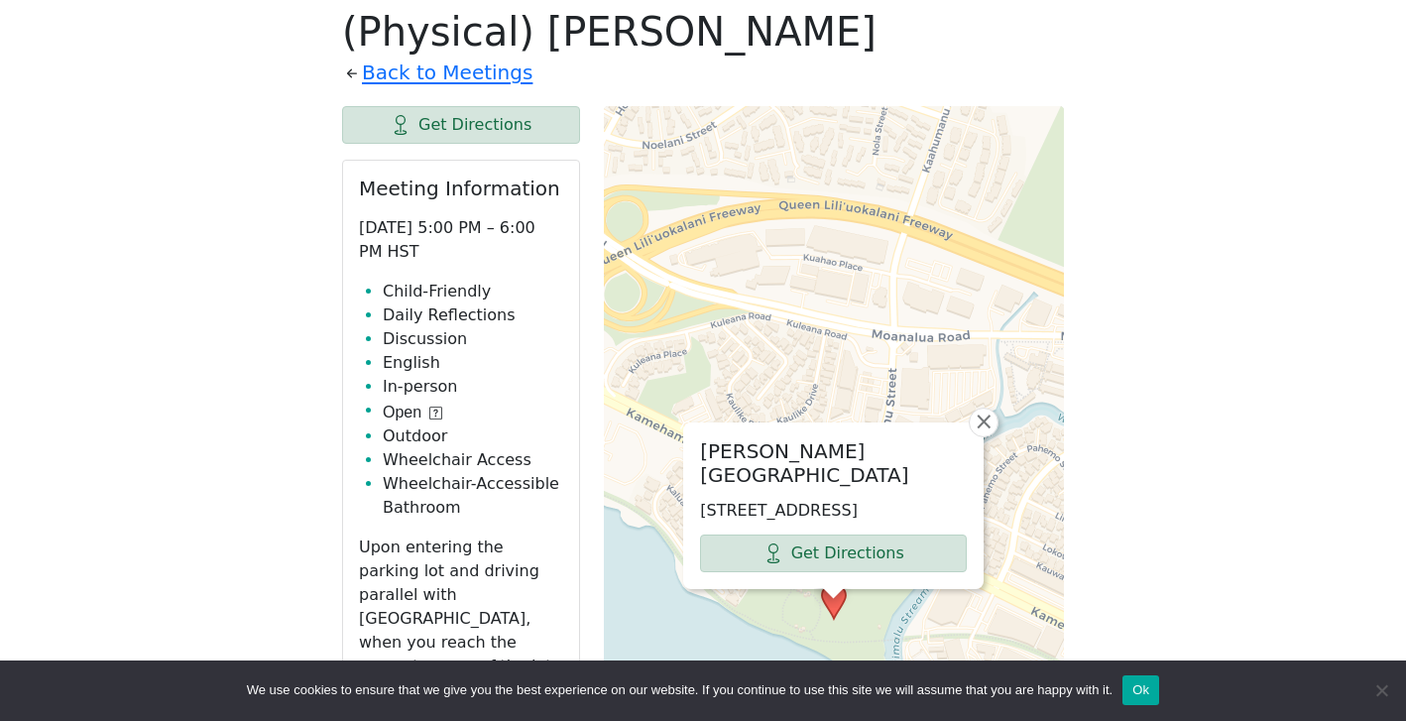
scroll to position [1125, 0]
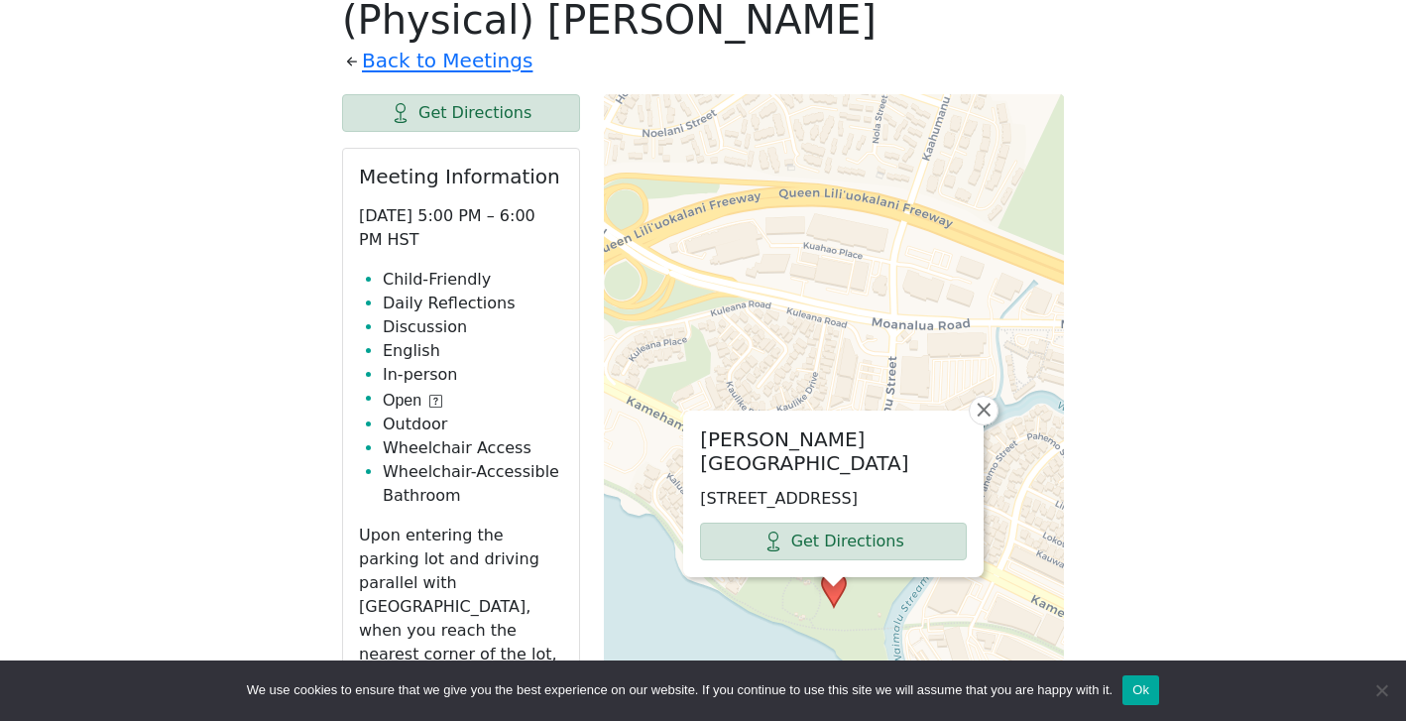
click at [430, 395] on icon at bounding box center [435, 401] width 13 height 13
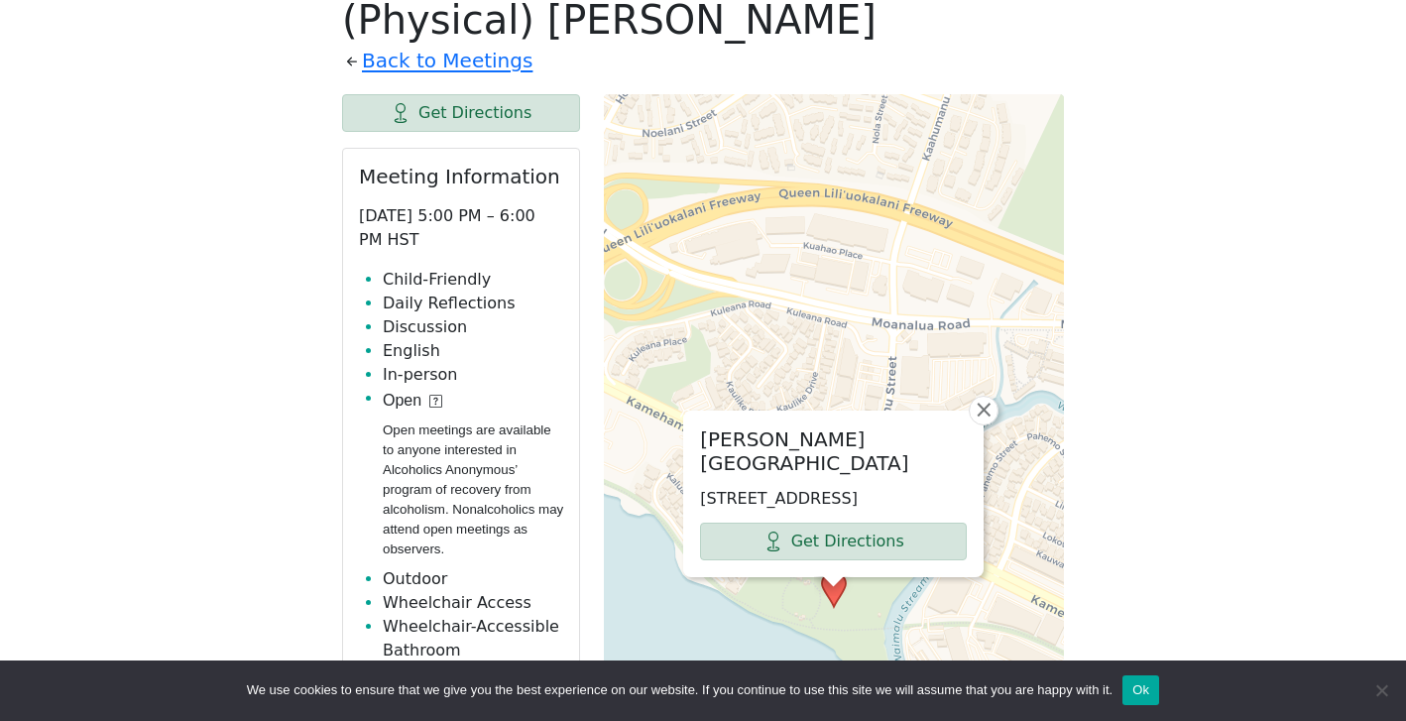
click at [434, 395] on icon at bounding box center [435, 401] width 13 height 13
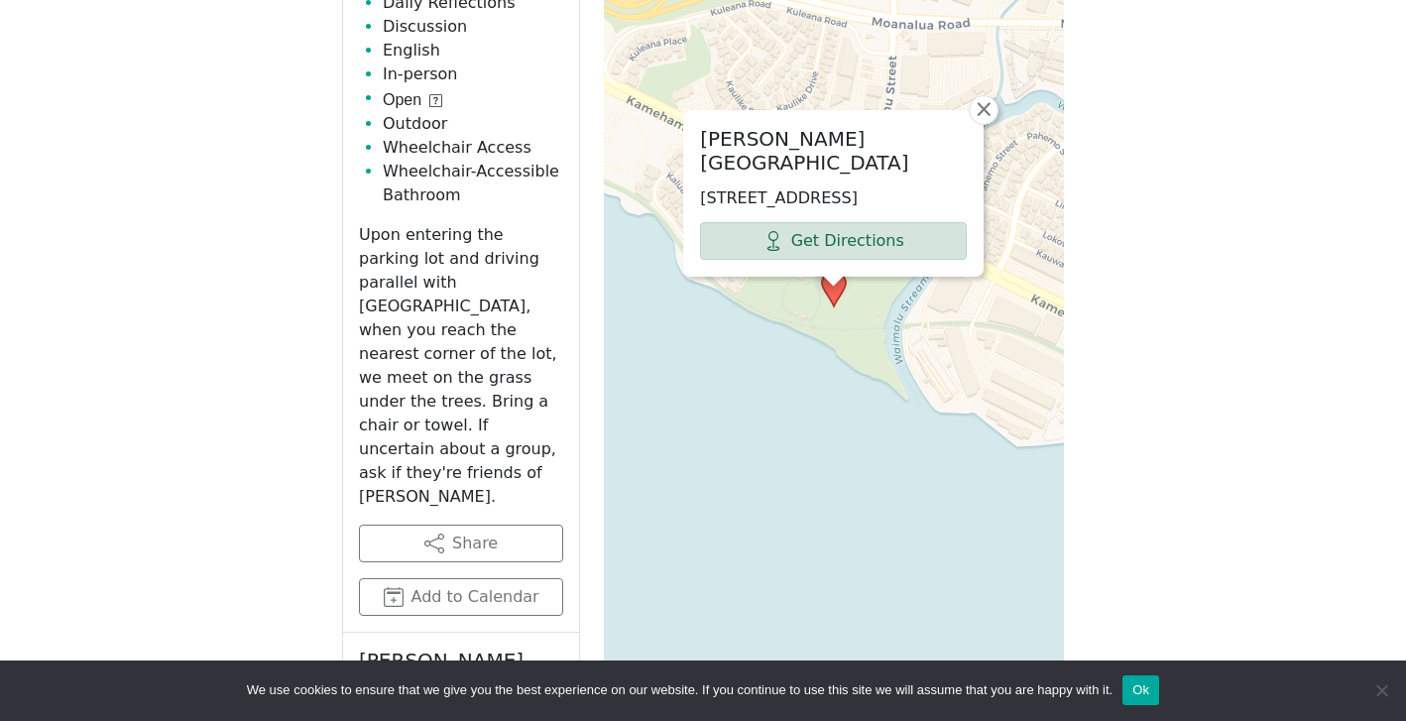
scroll to position [1424, 0]
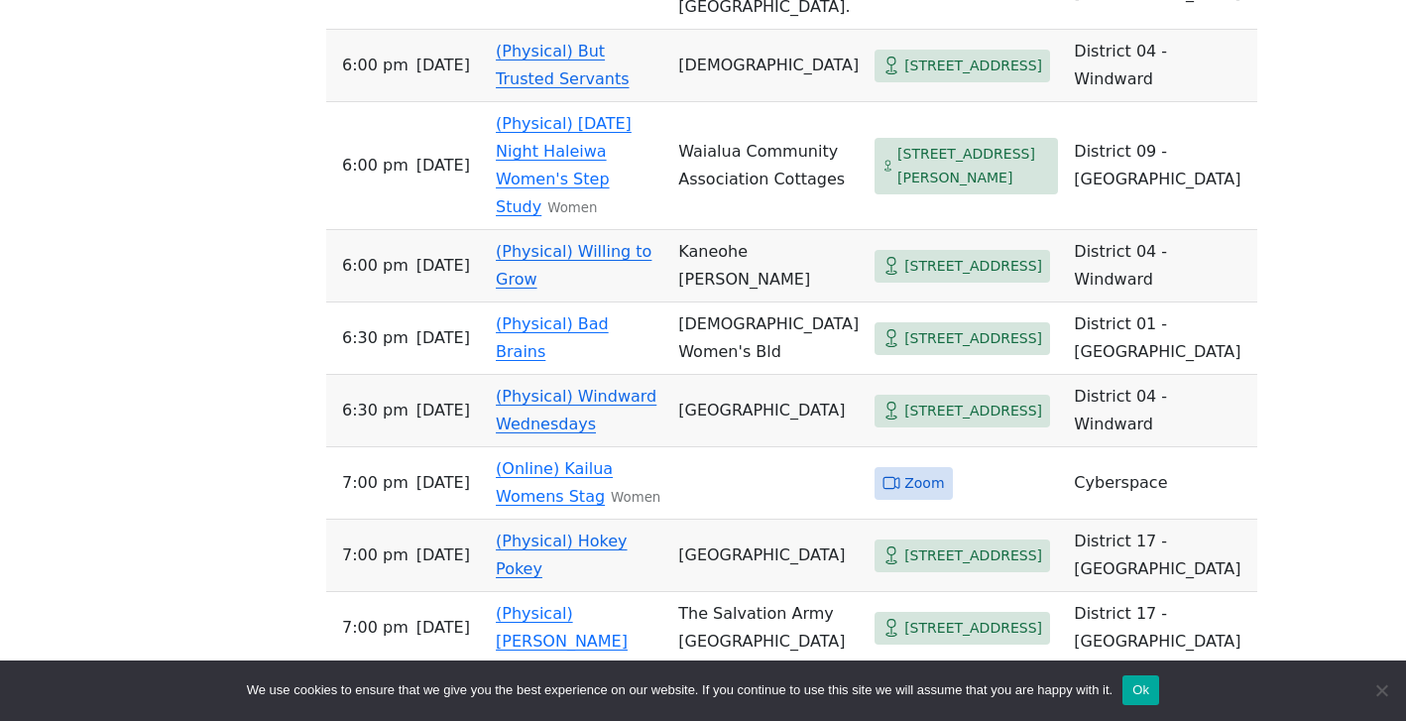
scroll to position [2905, 0]
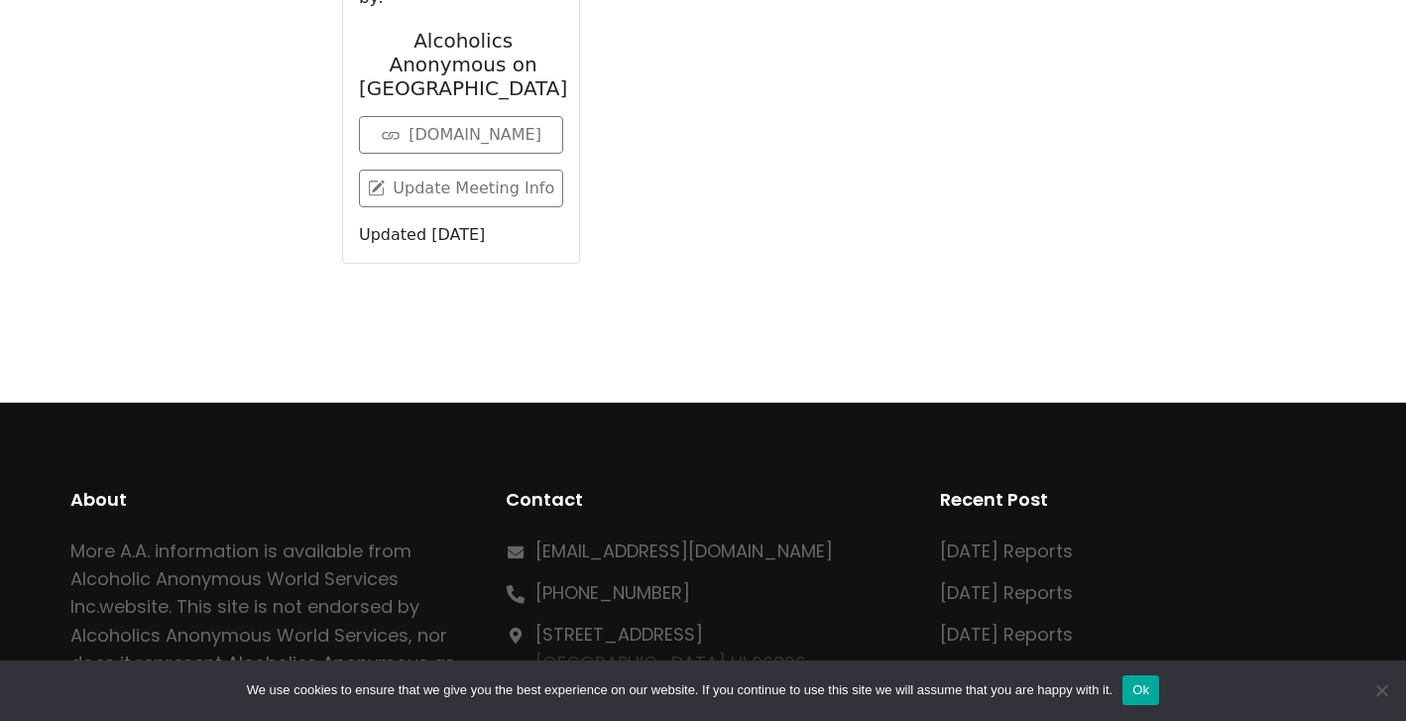
scroll to position [1036, 0]
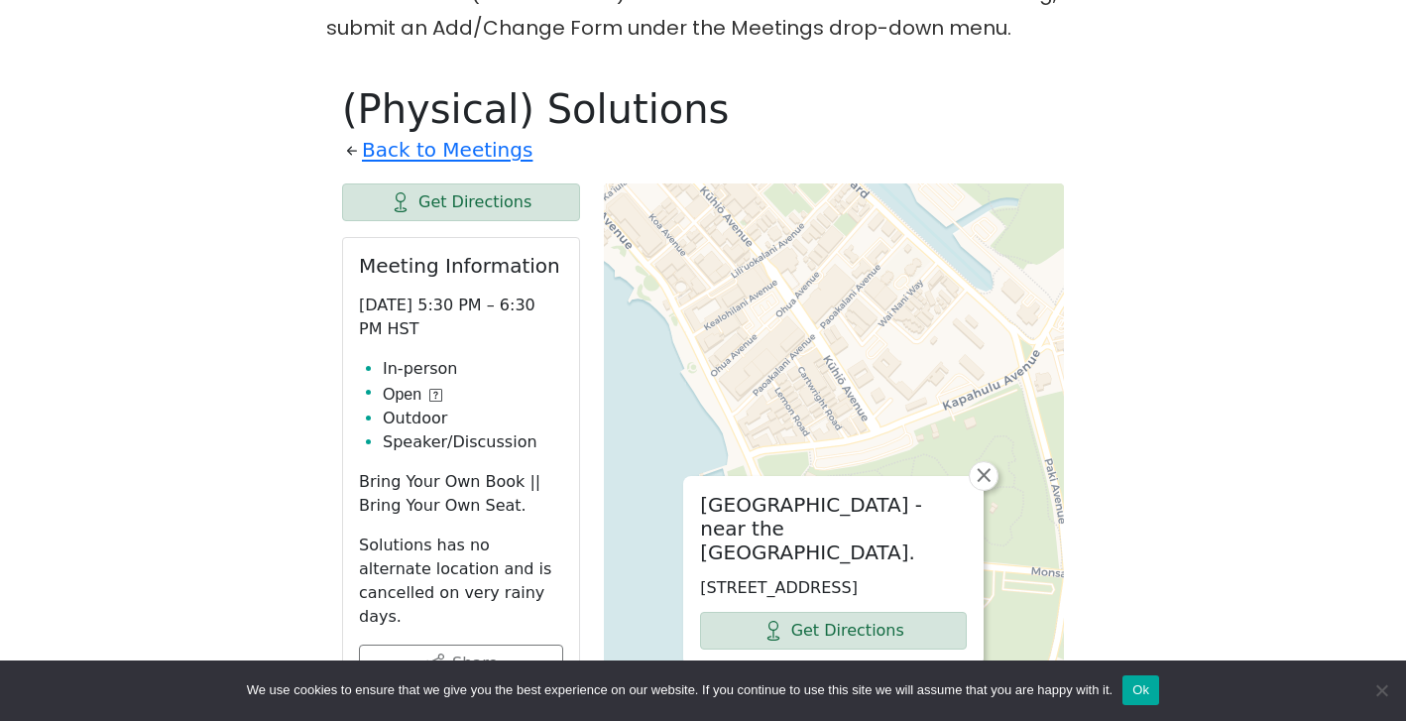
click at [433, 389] on icon at bounding box center [435, 395] width 13 height 13
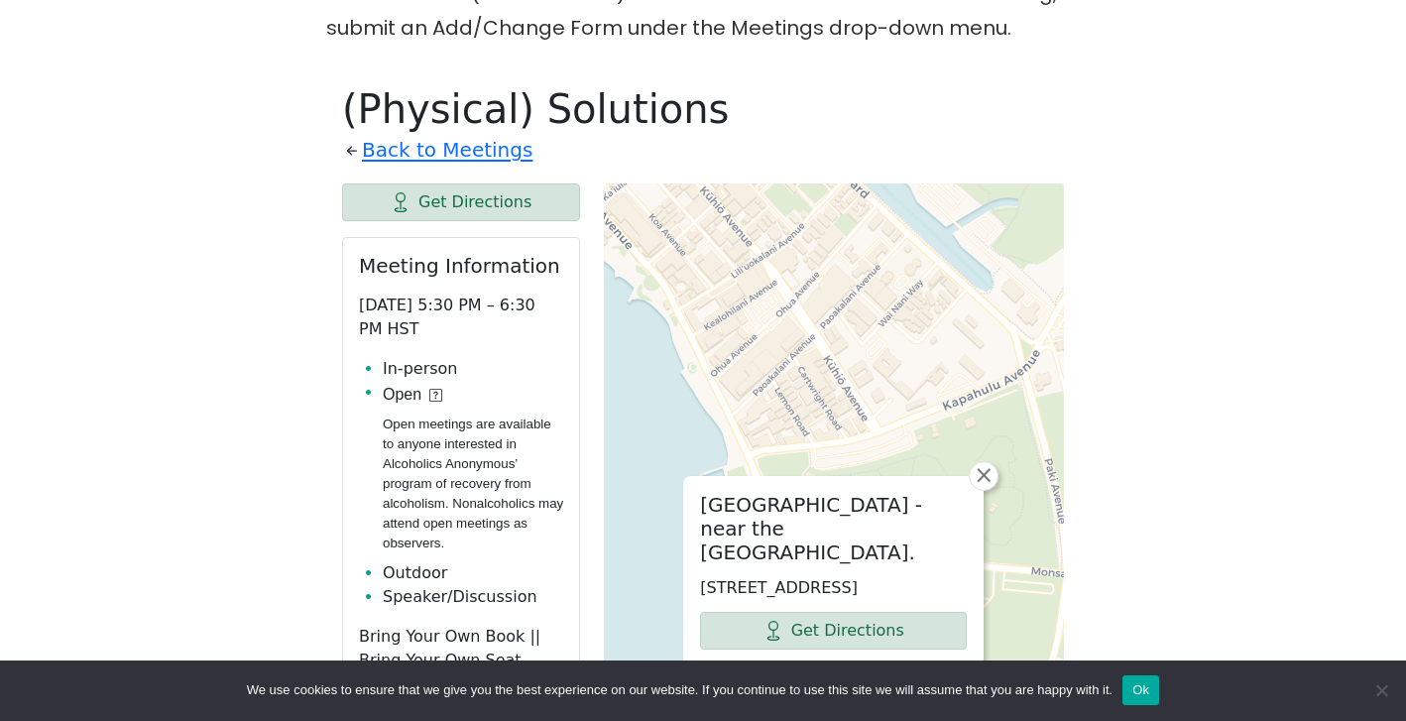
click at [433, 389] on icon at bounding box center [435, 395] width 13 height 13
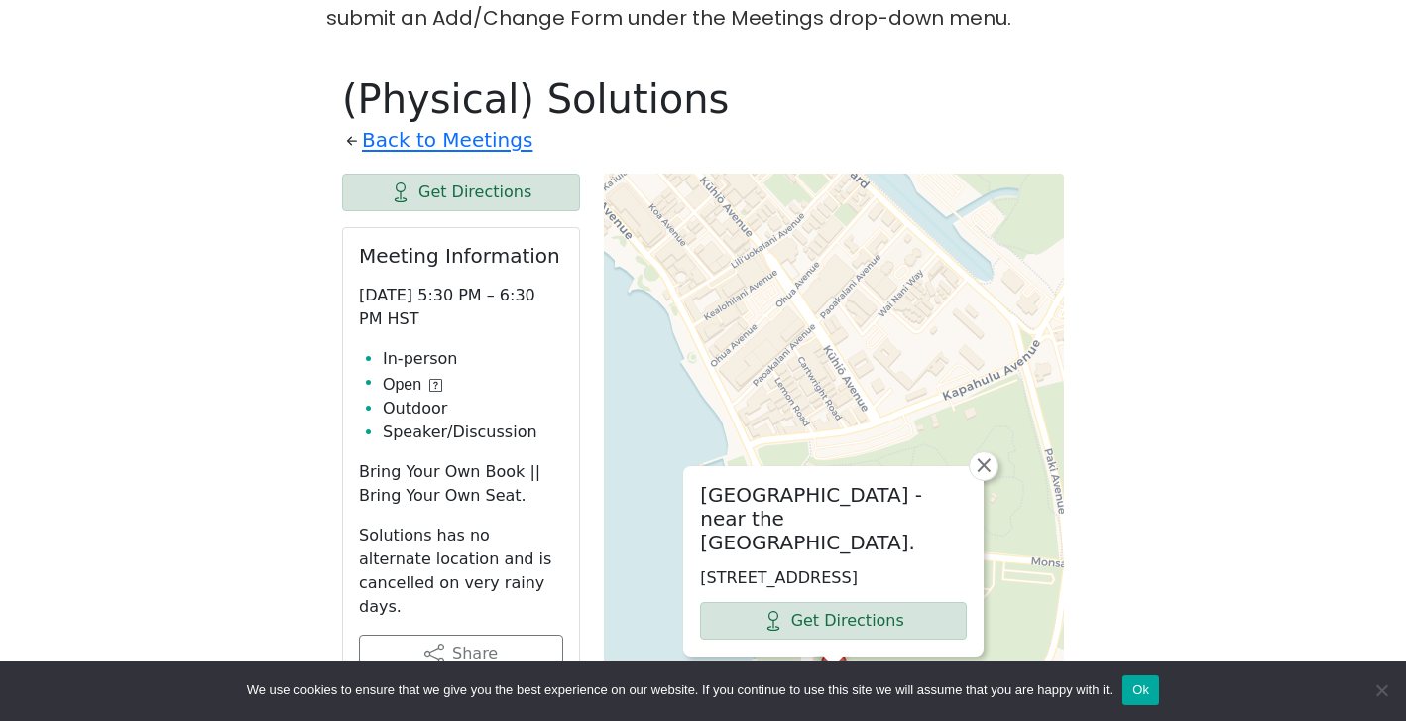
scroll to position [1060, 0]
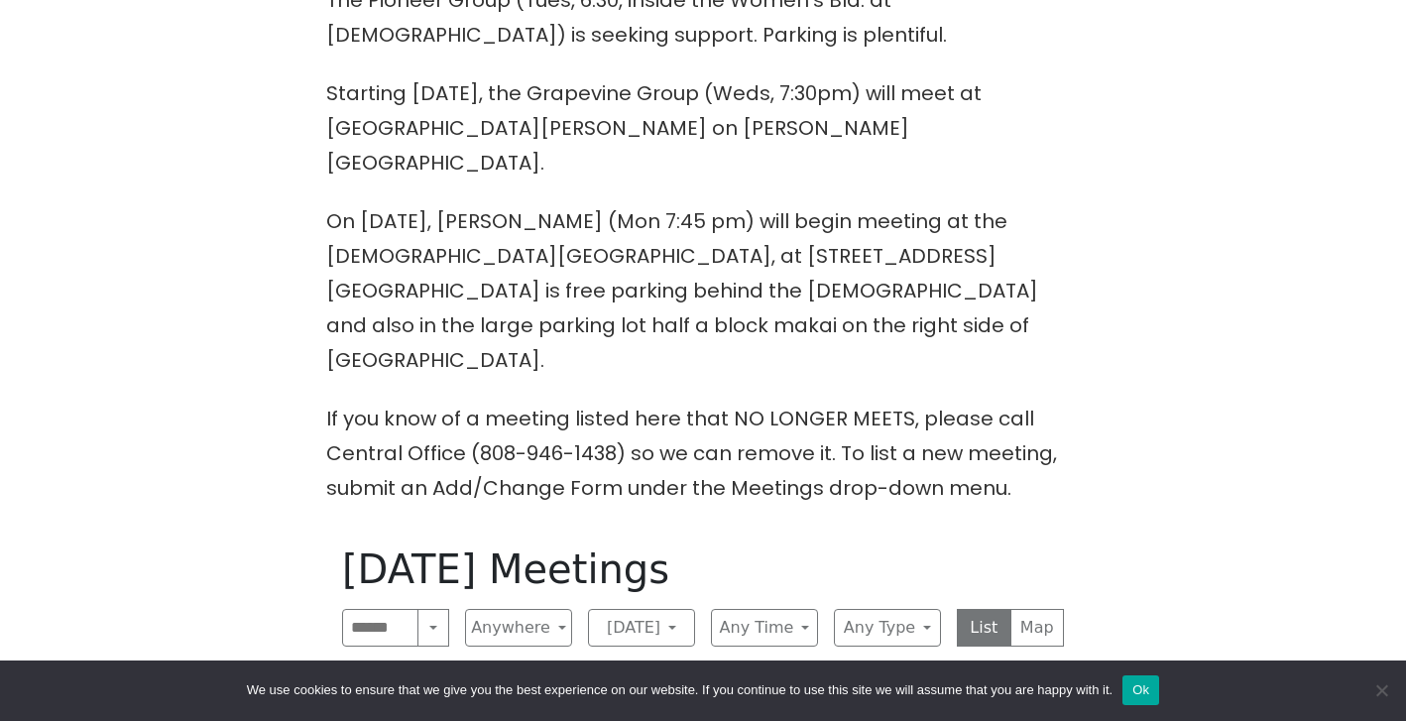
scroll to position [765, 0]
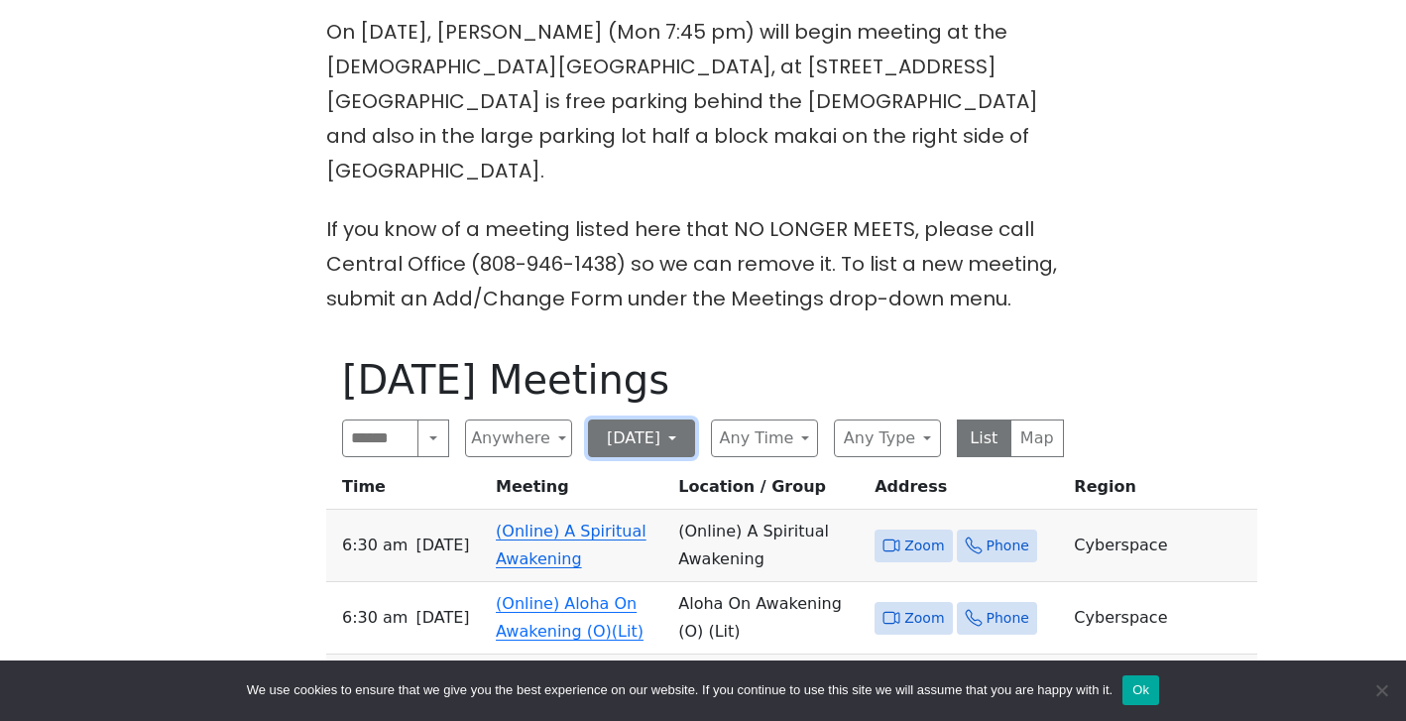
click at [656, 419] on button "[DATE]" at bounding box center [641, 438] width 107 height 38
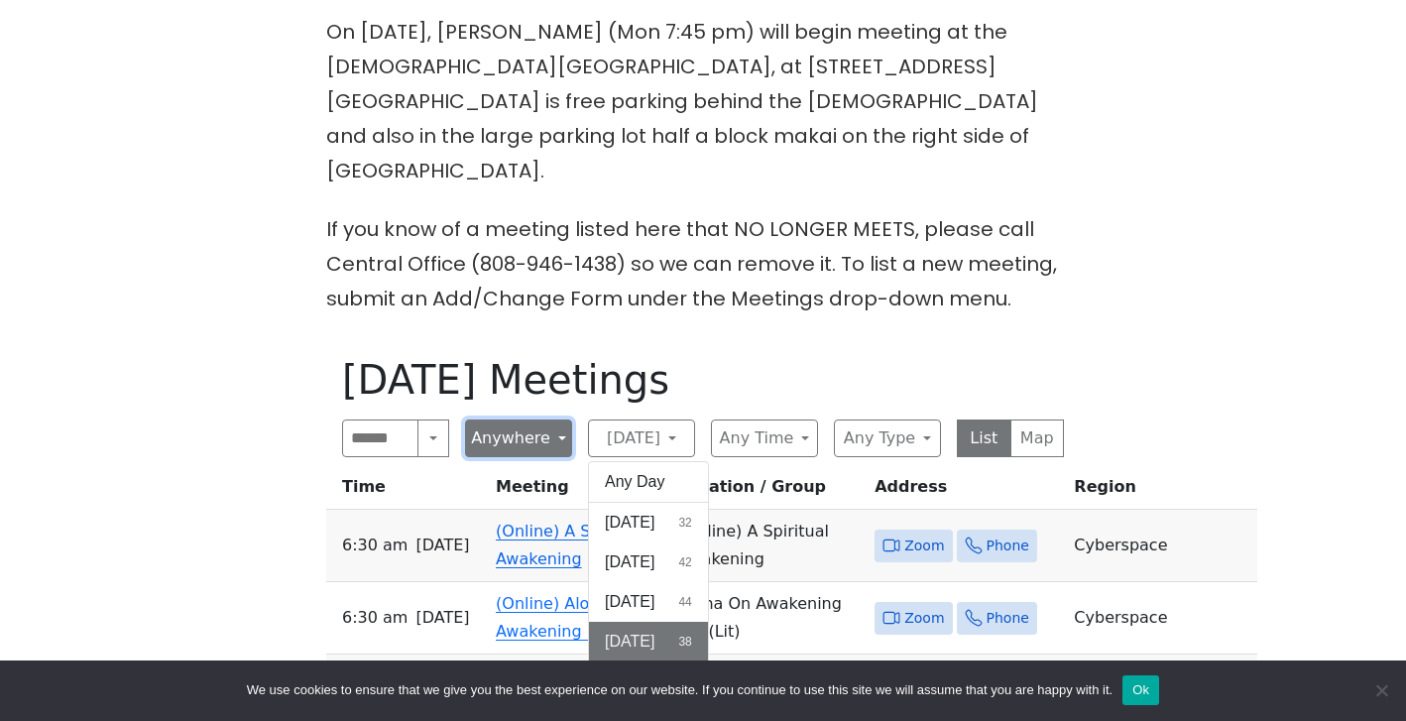
click at [518, 419] on button "Anywhere" at bounding box center [518, 438] width 107 height 38
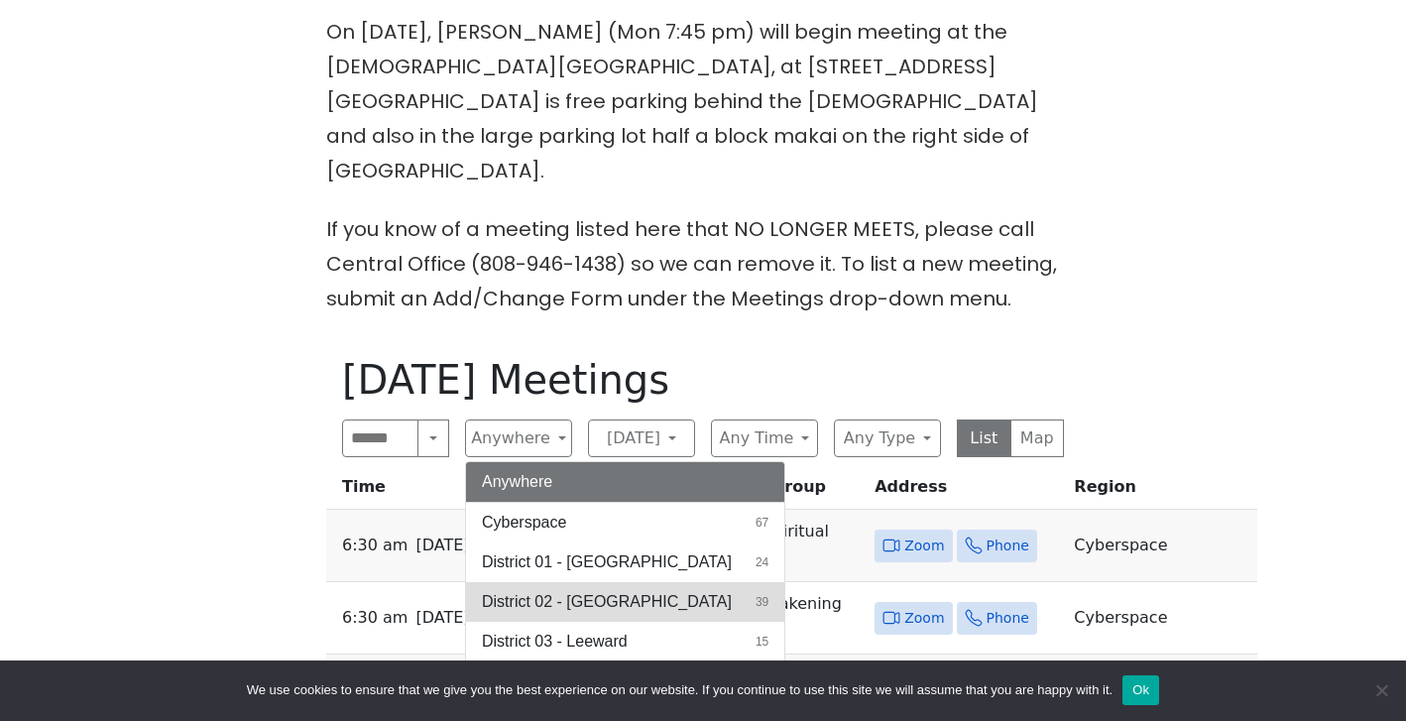
click at [599, 590] on span "District 02 - [GEOGRAPHIC_DATA]" at bounding box center [607, 602] width 250 height 24
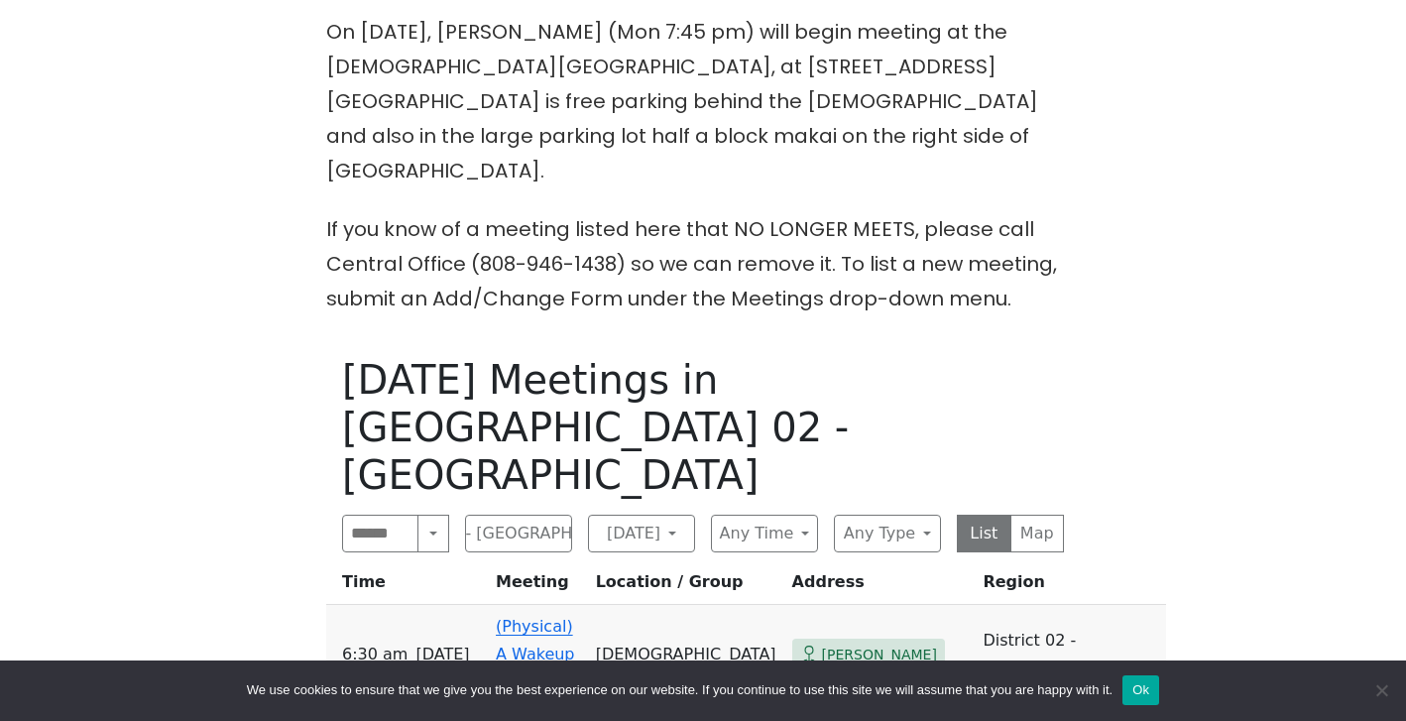
click at [658, 437] on div "[DATE] Meetings in [GEOGRAPHIC_DATA] 02 - [GEOGRAPHIC_DATA] Search Near Locatio…" at bounding box center [702, 700] width 753 height 721
click at [656, 515] on button "[DATE]" at bounding box center [641, 534] width 107 height 38
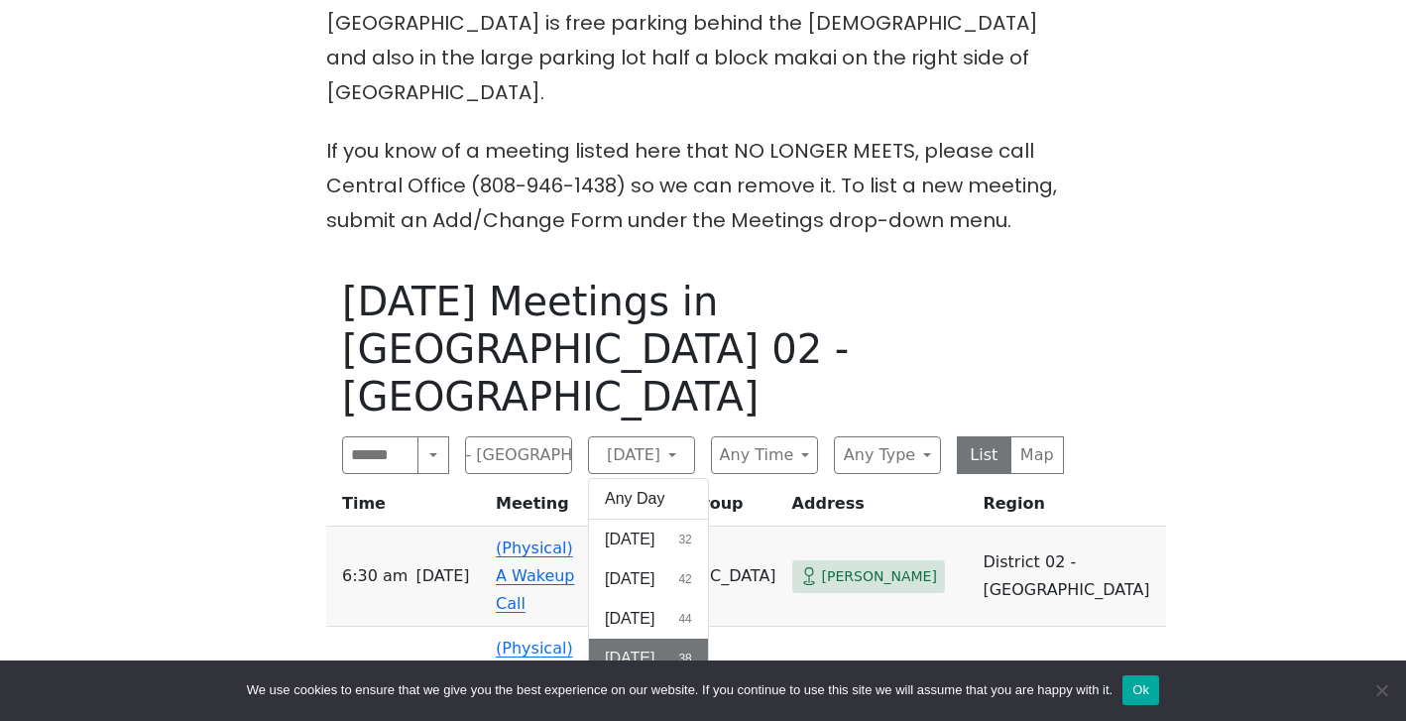
click at [654, 686] on span "[DATE]" at bounding box center [630, 698] width 50 height 24
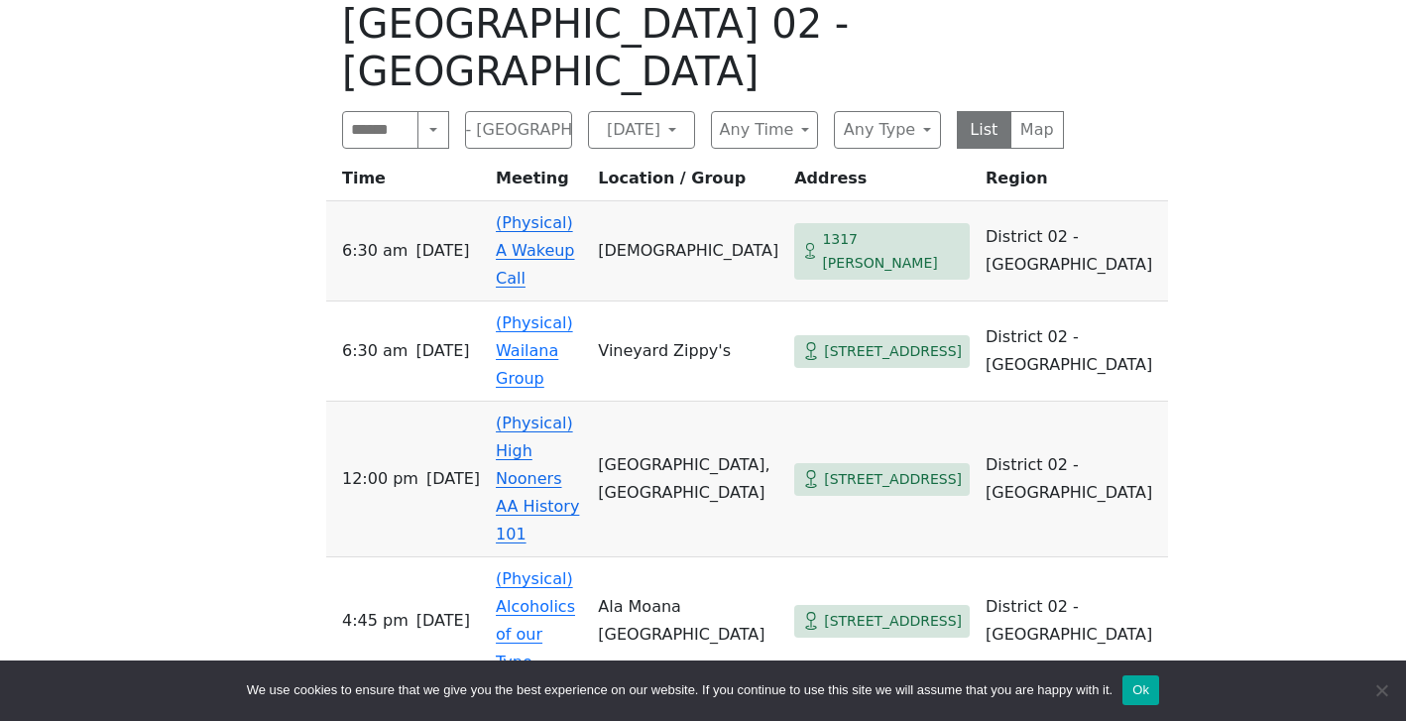
scroll to position [1103, 0]
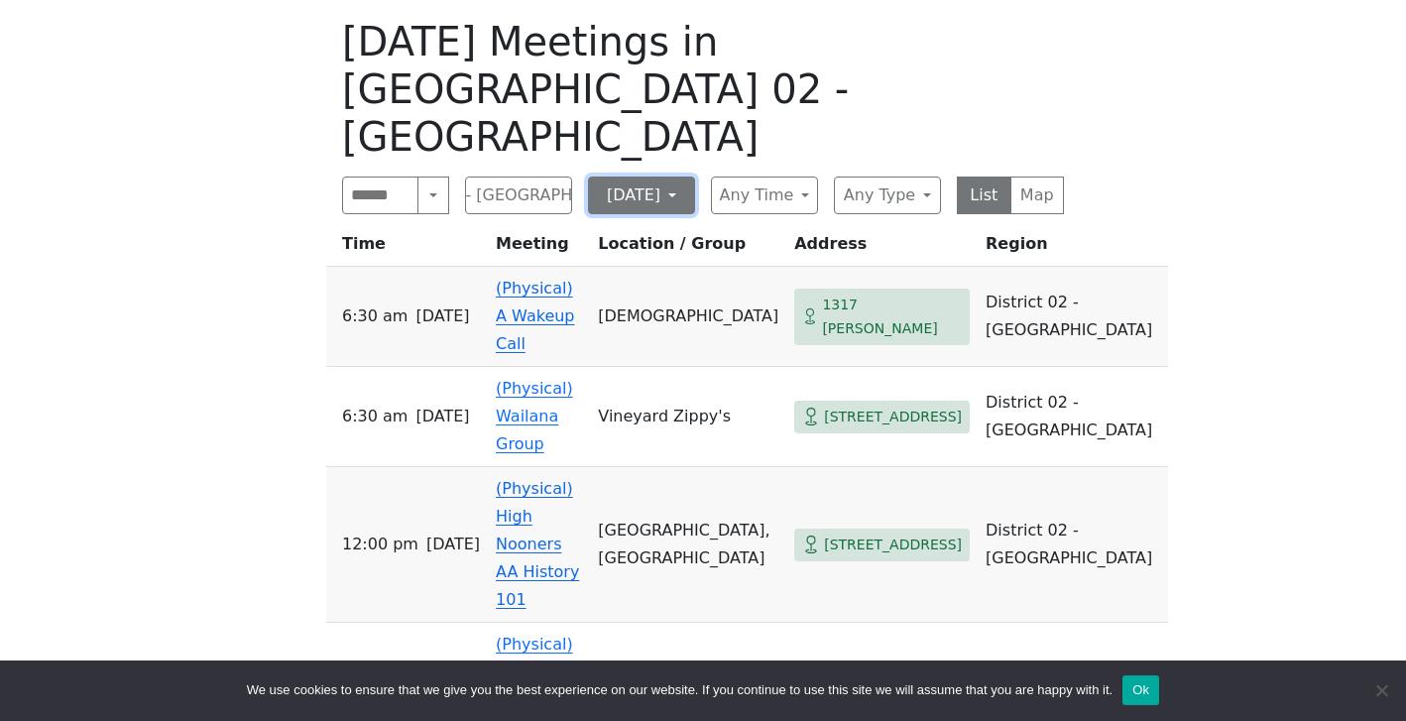
click at [645, 176] on button "[DATE]" at bounding box center [641, 195] width 107 height 38
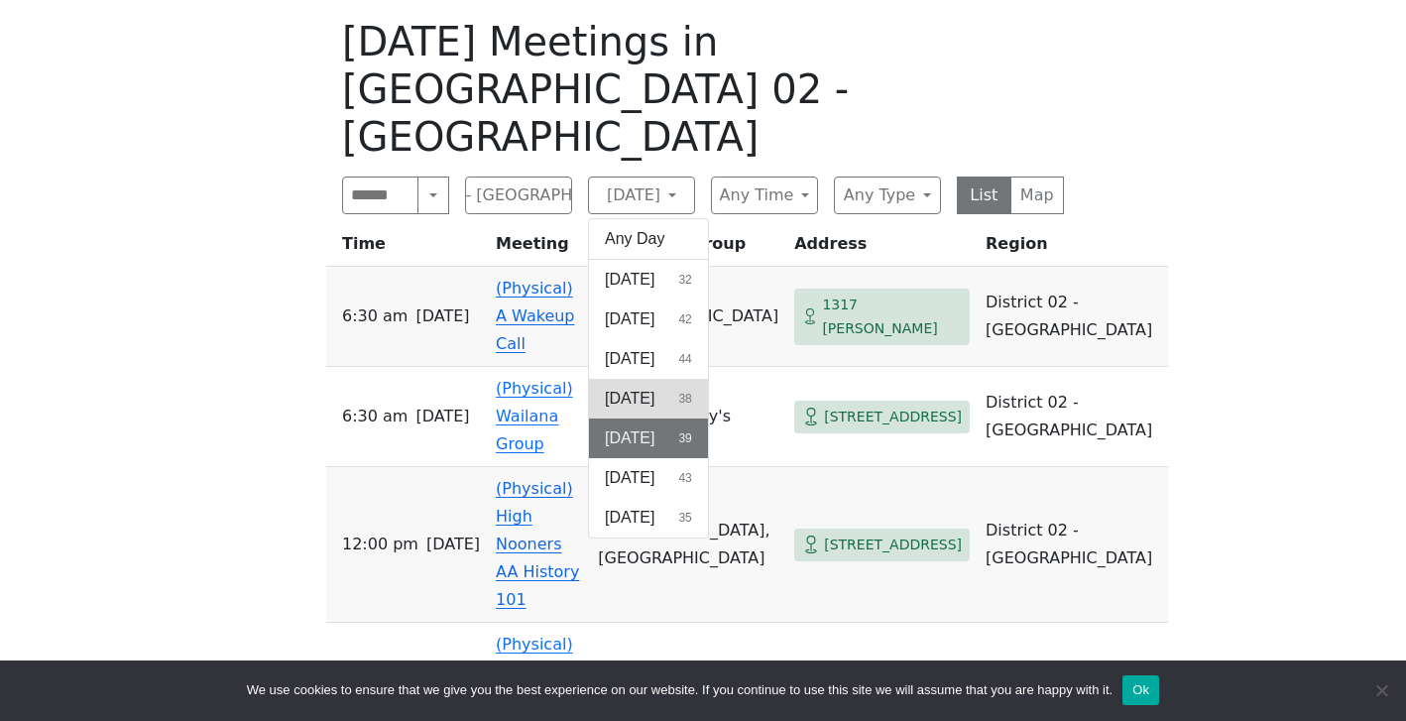
click at [697, 379] on button "[DATE] 38" at bounding box center [648, 399] width 119 height 40
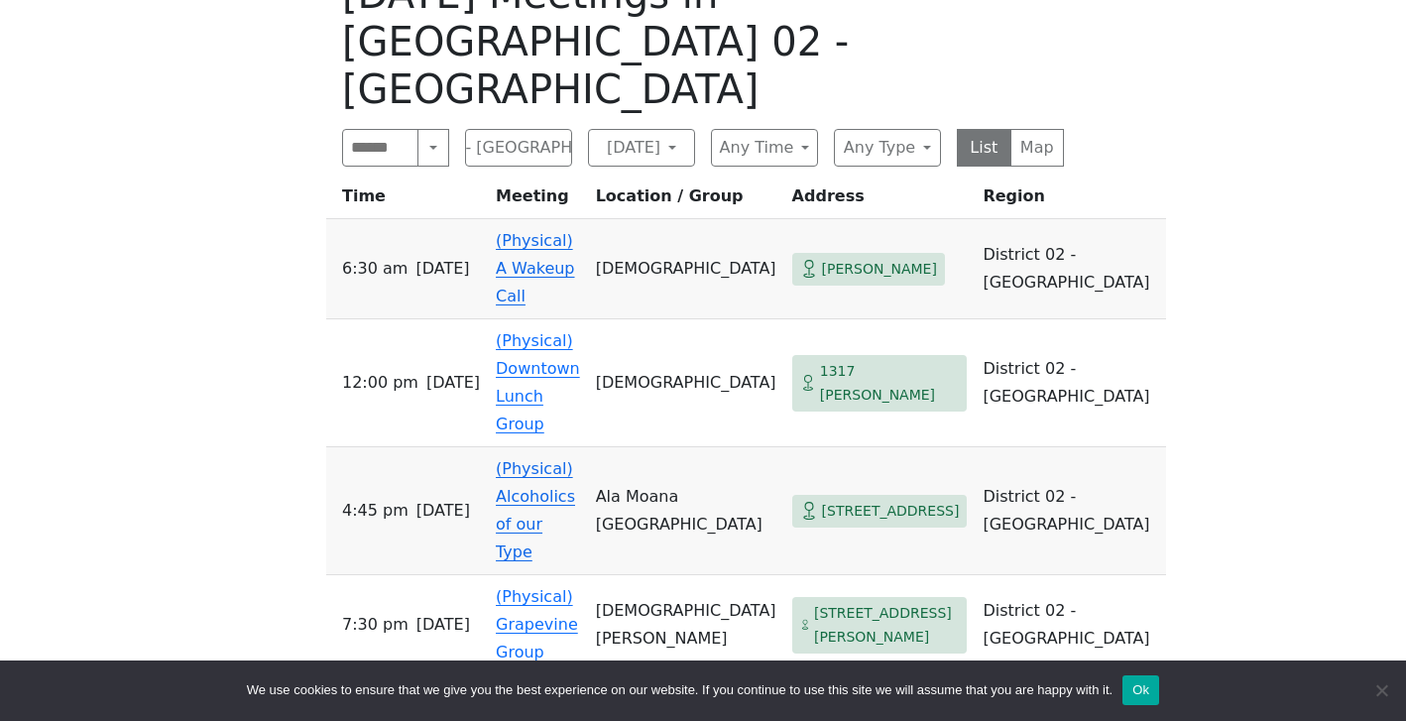
click at [575, 459] on link "(Physical) Alcoholics of our Type" at bounding box center [535, 510] width 79 height 102
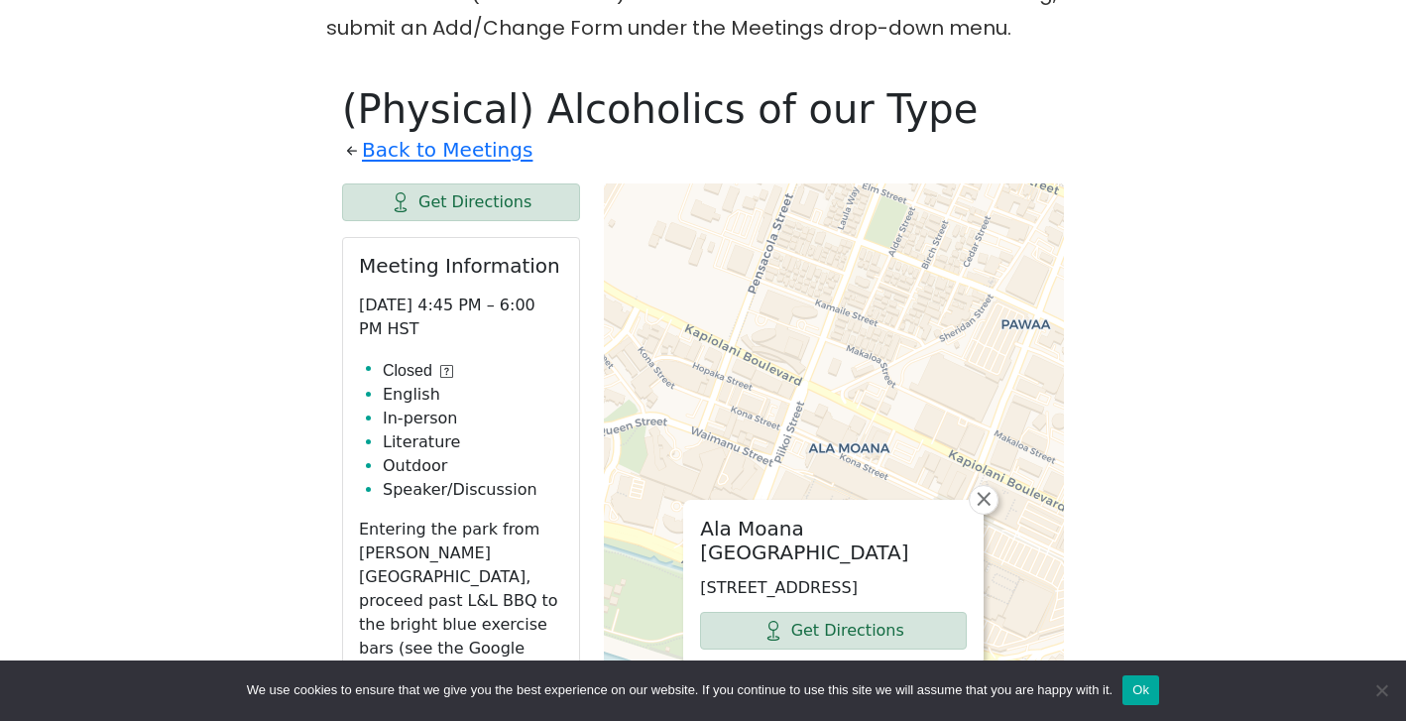
scroll to position [1151, 0]
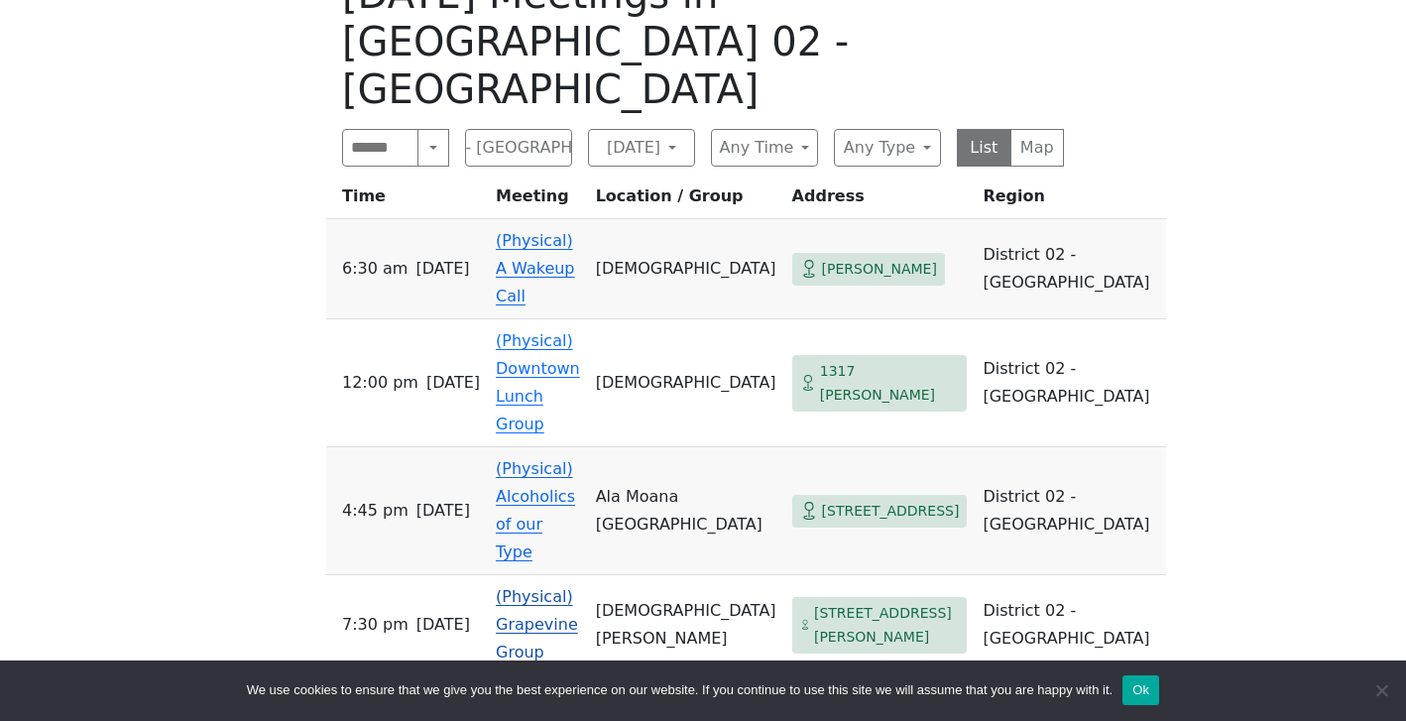
click at [578, 587] on link "(Physical) Grapevine Group" at bounding box center [537, 624] width 82 height 74
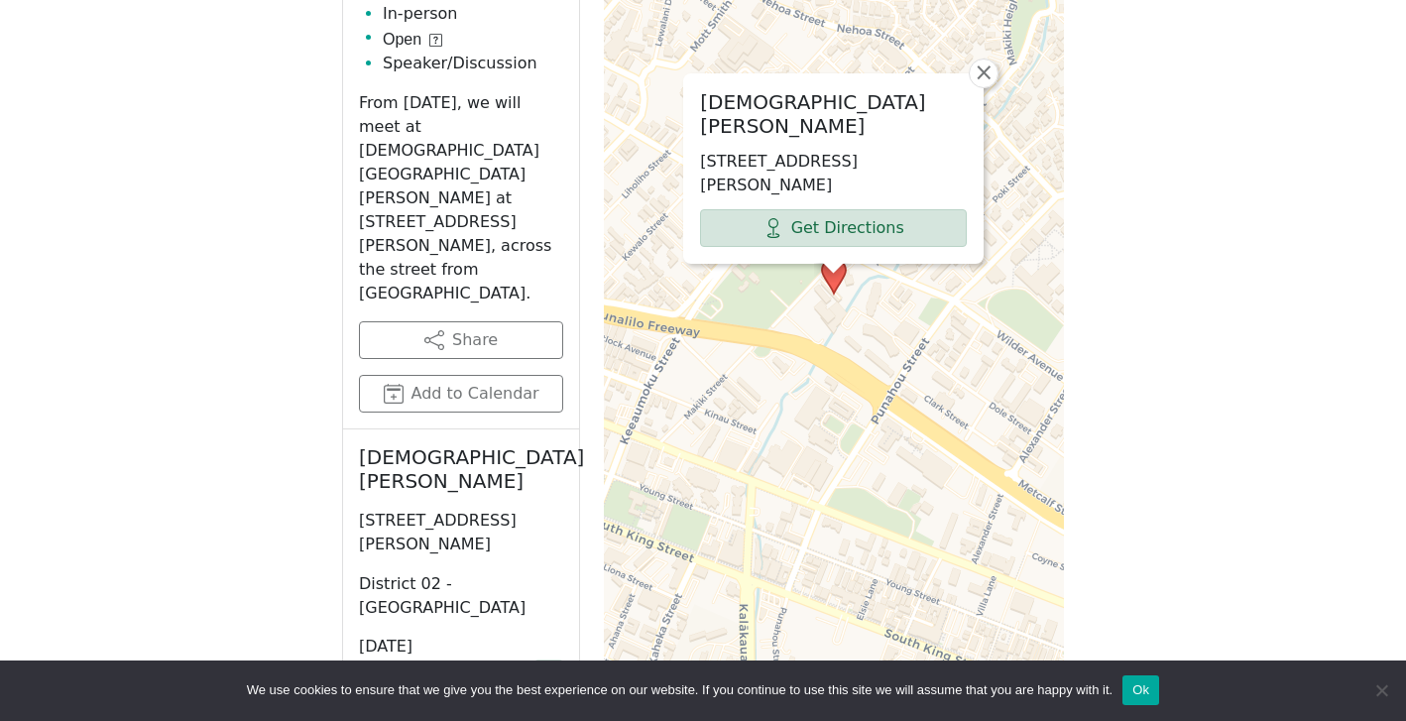
scroll to position [1444, 0]
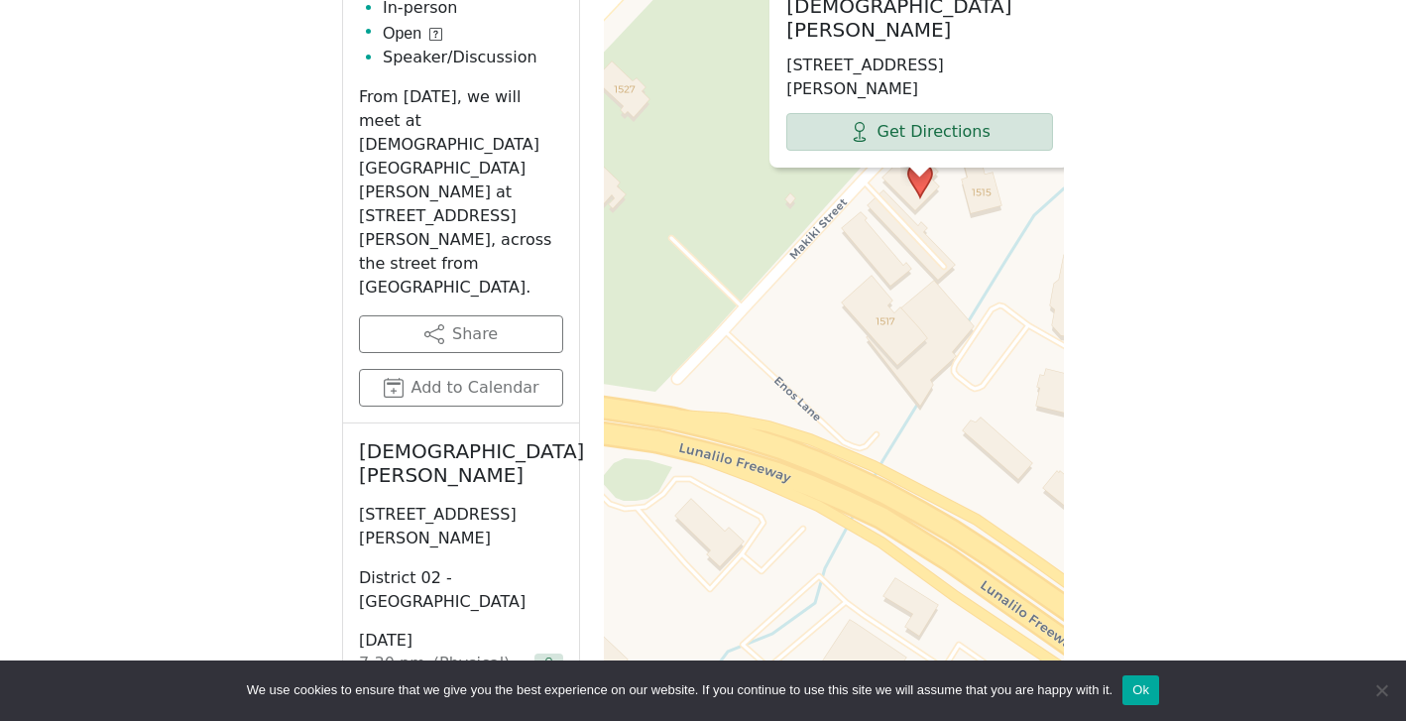
drag, startPoint x: 975, startPoint y: 118, endPoint x: 926, endPoint y: 202, distance: 97.8
click at [926, 202] on div "[DEMOGRAPHIC_DATA][PERSON_NAME] [STREET_ADDRESS][PERSON_NAME] Get Directions × …" at bounding box center [834, 270] width 460 height 991
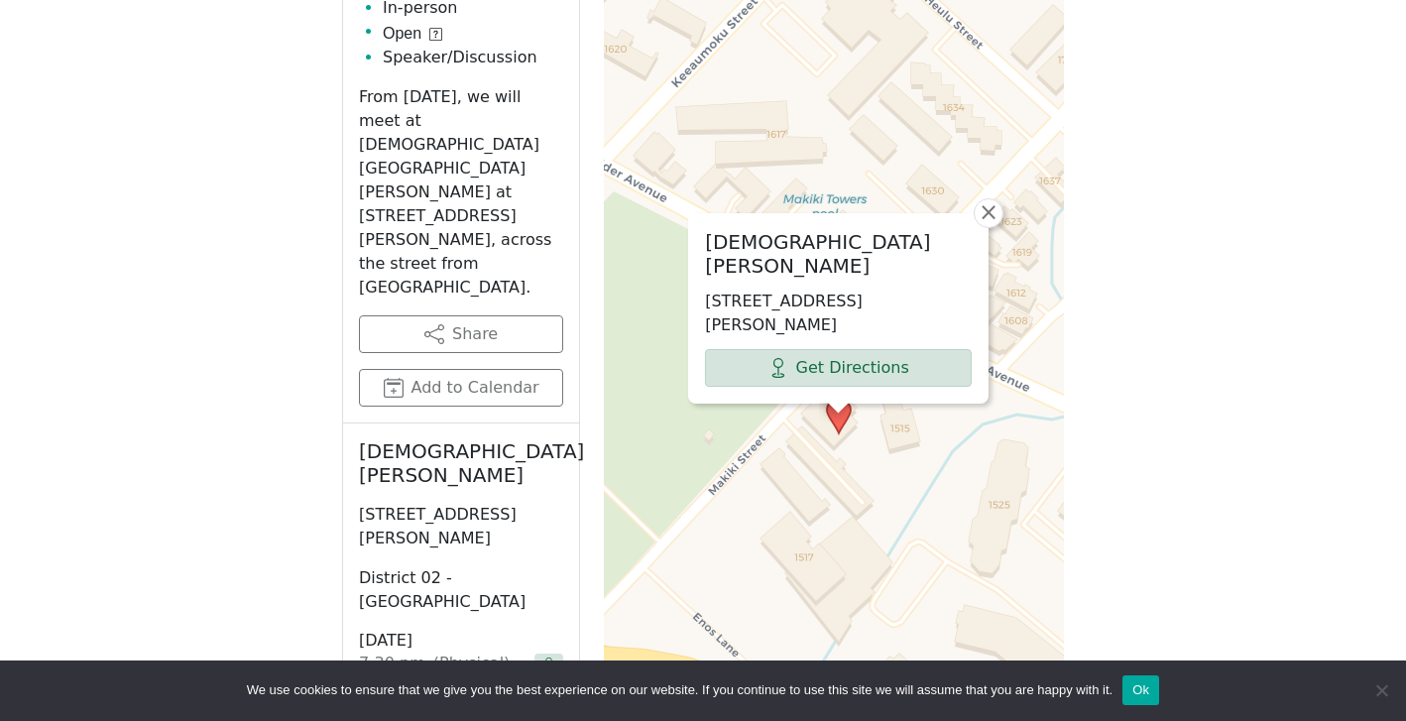
drag, startPoint x: 843, startPoint y: 230, endPoint x: 759, endPoint y: 466, distance: 250.2
click at [760, 466] on div "[DEMOGRAPHIC_DATA][PERSON_NAME] [STREET_ADDRESS][PERSON_NAME] Get Directions × …" at bounding box center [834, 270] width 460 height 991
click at [982, 200] on span "×" at bounding box center [987, 212] width 20 height 24
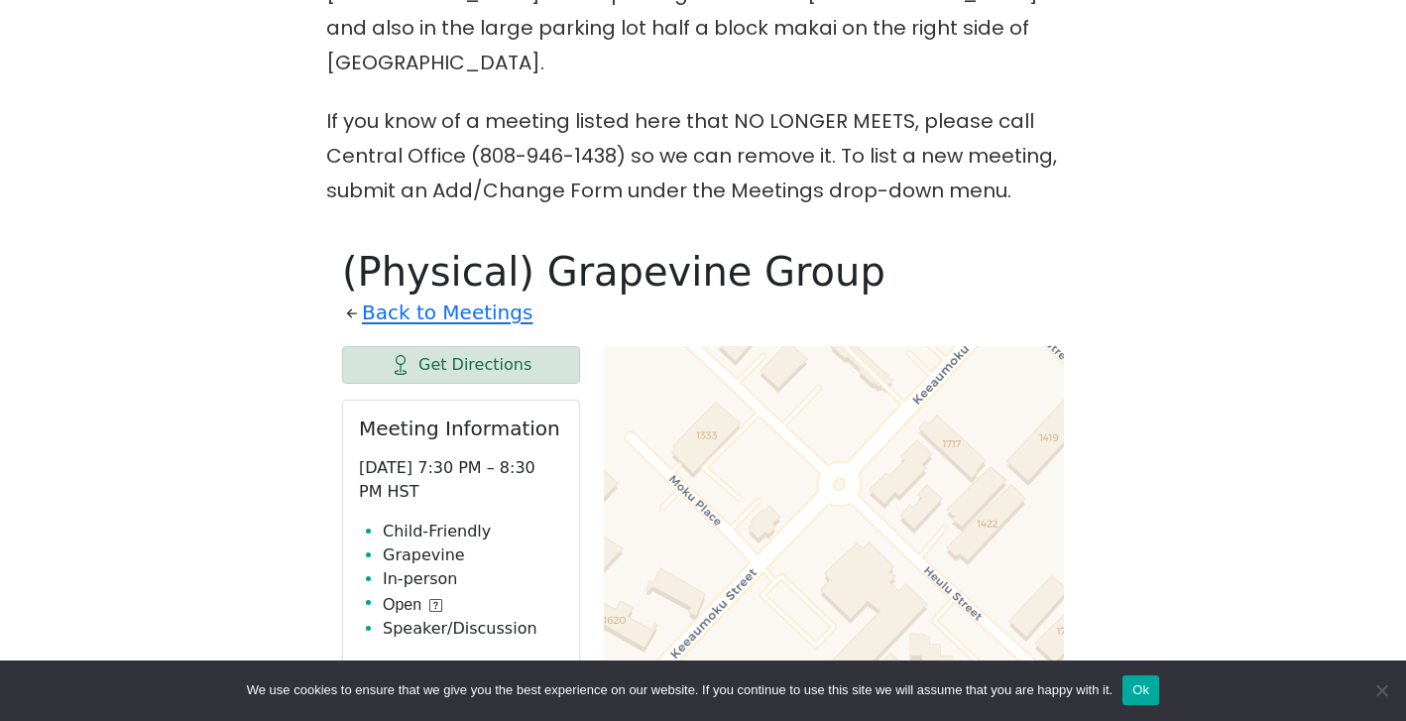
scroll to position [854, 0]
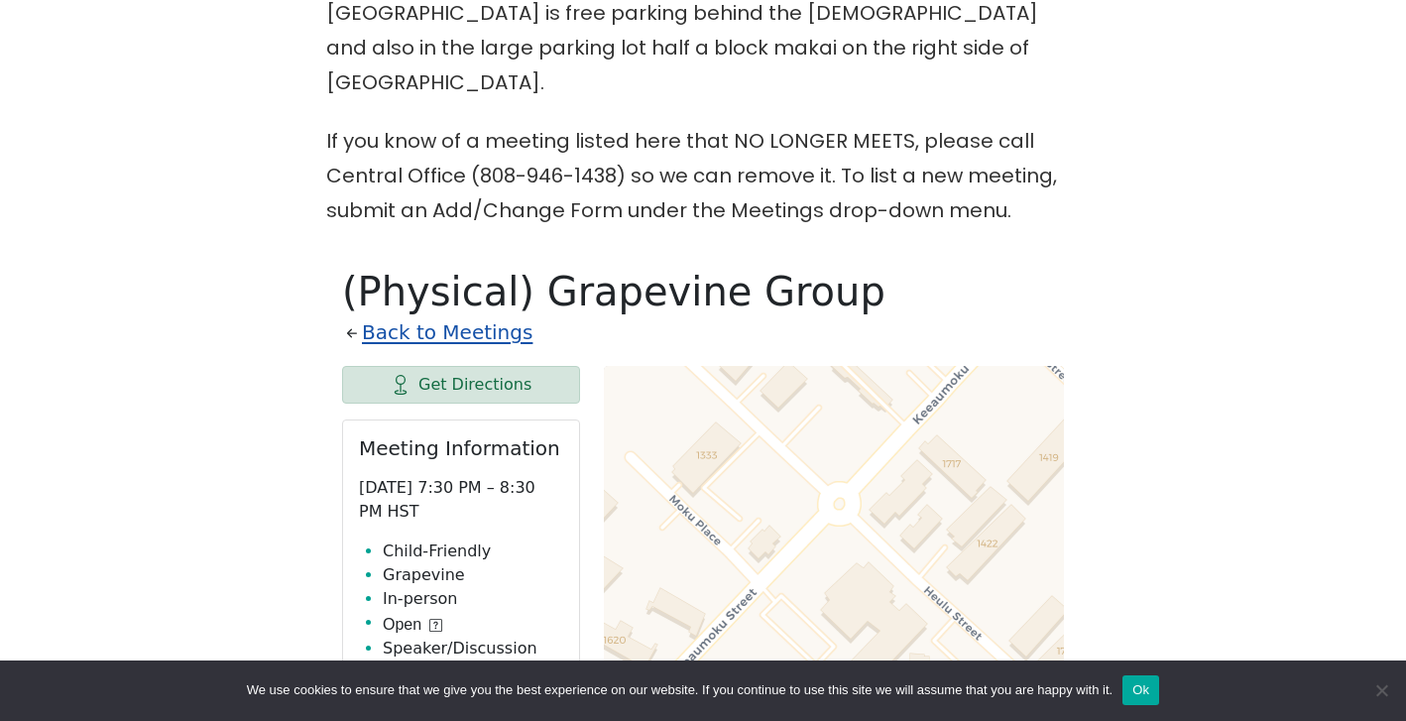
click at [437, 315] on link "Back to Meetings" at bounding box center [447, 332] width 171 height 35
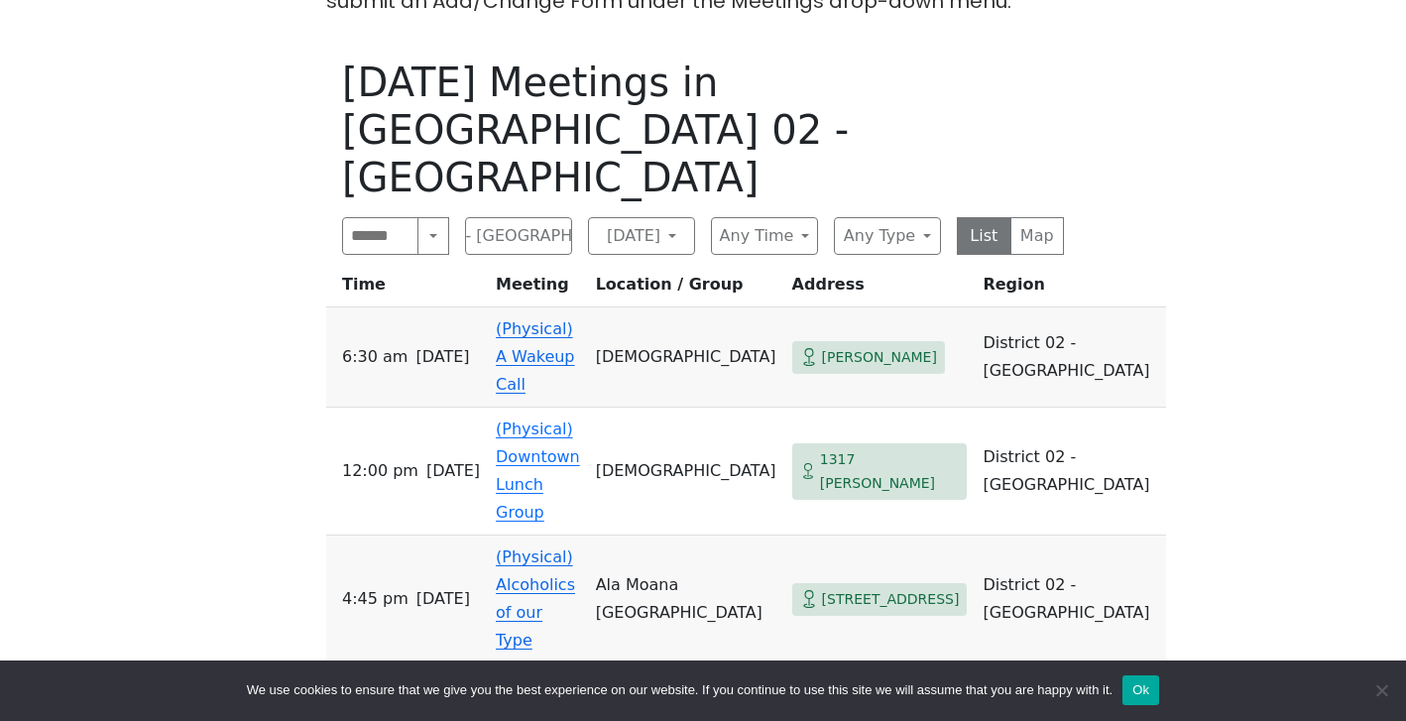
scroll to position [1060, 0]
